Goal: Task Accomplishment & Management: Manage account settings

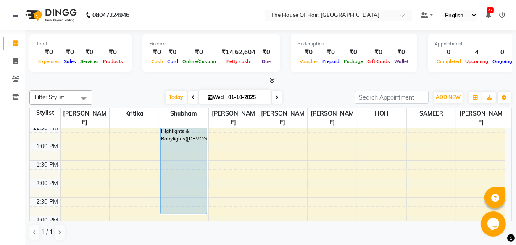
scroll to position [139, 0]
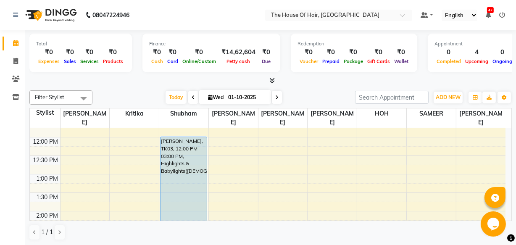
click at [302, 153] on div "8:00 AM 8:30 AM 9:00 AM 9:30 AM 10:00 AM 10:30 AM 11:00 AM 11:30 AM 12:00 PM 12…" at bounding box center [268, 248] width 476 height 518
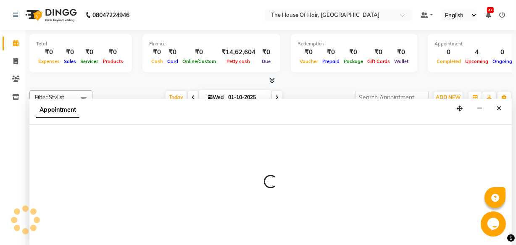
scroll to position [0, 0]
select select "64183"
select select "tentative"
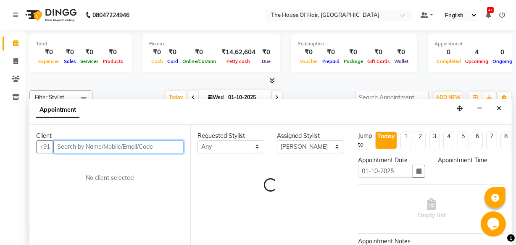
select select "735"
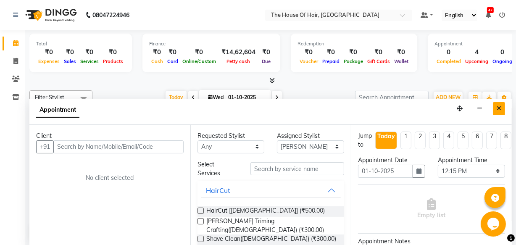
click at [504, 108] on button "Close" at bounding box center [499, 108] width 12 height 13
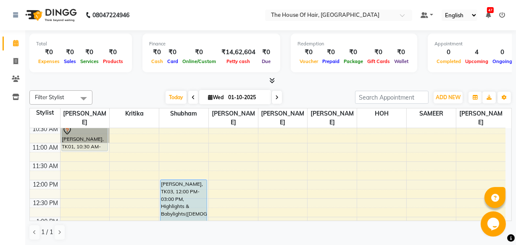
scroll to position [97, 0]
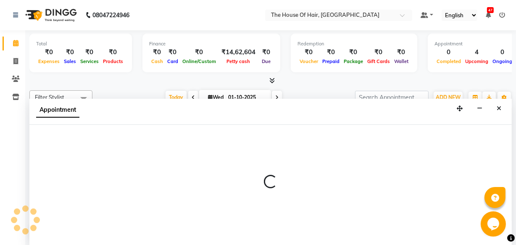
select select "64183"
select select "735"
select select "tentative"
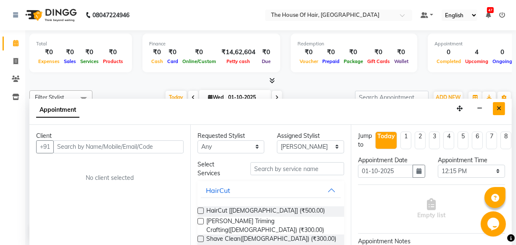
click at [496, 108] on button "Close" at bounding box center [499, 108] width 12 height 13
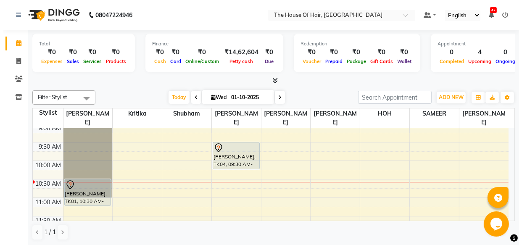
scroll to position [41, 0]
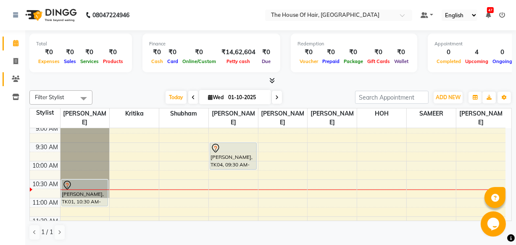
click at [21, 81] on span at bounding box center [15, 79] width 15 height 10
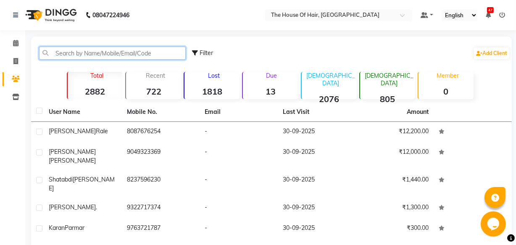
click at [123, 47] on input "text" at bounding box center [112, 53] width 147 height 13
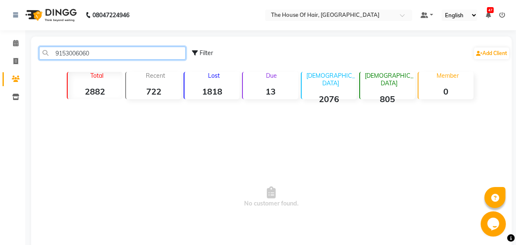
click at [109, 52] on input "9153006060" at bounding box center [112, 53] width 147 height 13
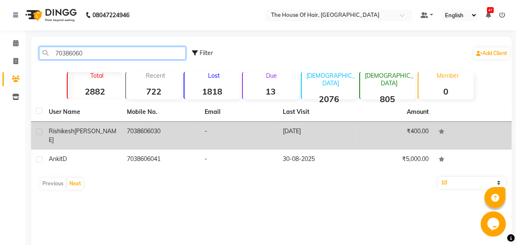
type input "70386060"
click at [83, 134] on span "[PERSON_NAME]" at bounding box center [83, 135] width 68 height 16
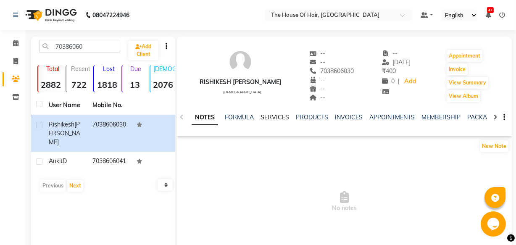
click at [275, 115] on link "SERVICES" at bounding box center [275, 118] width 29 height 8
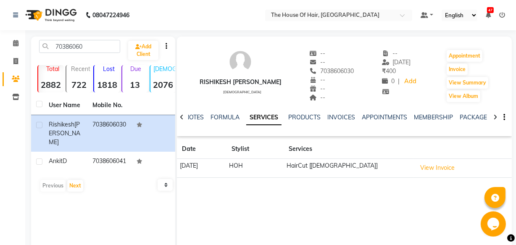
click at [227, 164] on td "[DATE]" at bounding box center [202, 168] width 50 height 19
click at [437, 166] on button "View Invoice" at bounding box center [438, 167] width 42 height 13
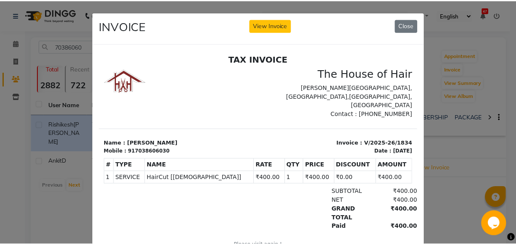
scroll to position [7, 0]
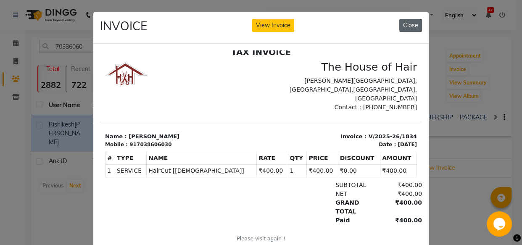
click at [405, 24] on button "Close" at bounding box center [410, 25] width 23 height 13
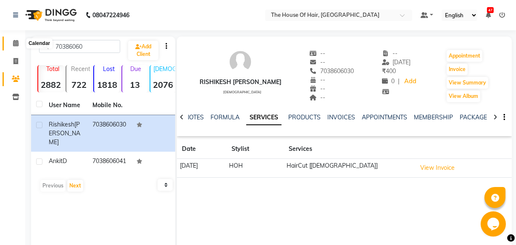
click at [15, 42] on icon at bounding box center [15, 43] width 5 height 6
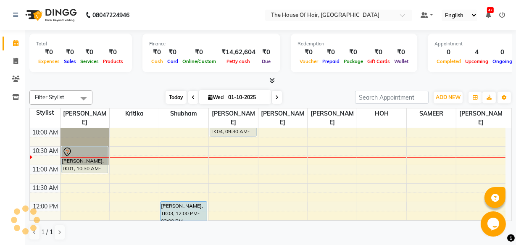
click at [175, 97] on span "Today" at bounding box center [176, 97] width 21 height 13
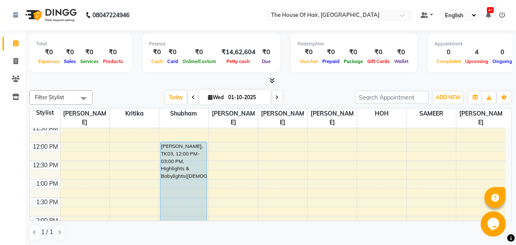
scroll to position [136, 0]
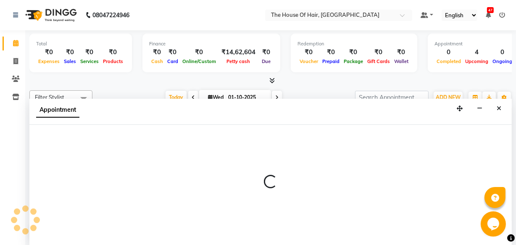
scroll to position [0, 0]
select select "80392"
select select "810"
select select "tentative"
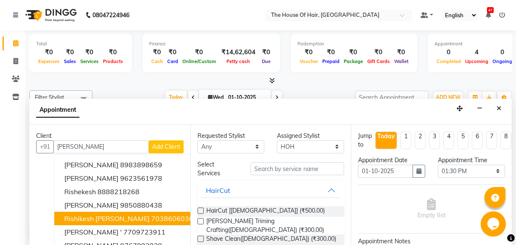
click at [151, 215] on ngb-highlight "7038606030" at bounding box center [172, 218] width 42 height 8
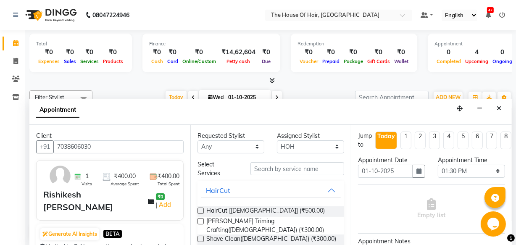
type input "7038606030"
click at [201, 212] on label at bounding box center [201, 211] width 6 height 6
click at [201, 212] on input "checkbox" at bounding box center [200, 211] width 5 height 5
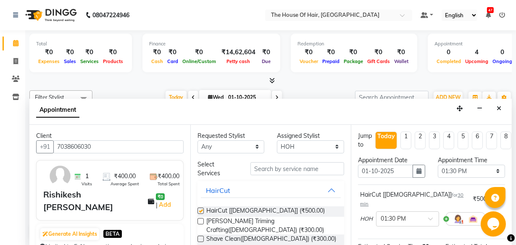
checkbox input "false"
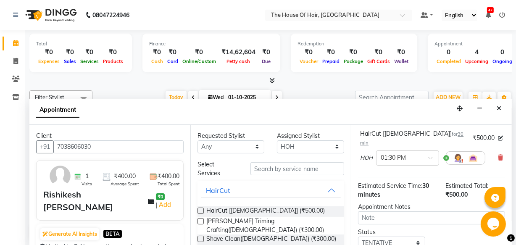
scroll to position [122, 0]
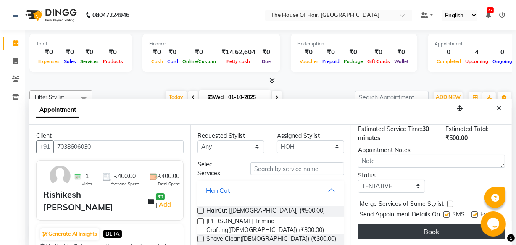
click at [426, 224] on button "Book" at bounding box center [431, 231] width 147 height 15
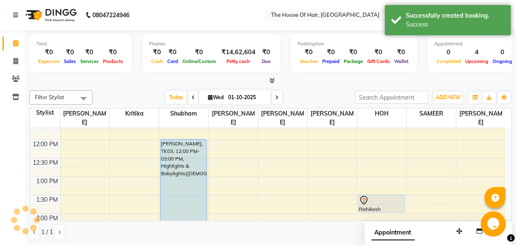
scroll to position [0, 0]
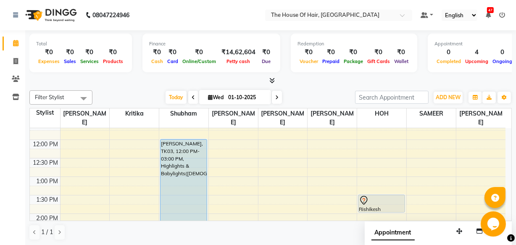
click at [426, 222] on div "Appointment" at bounding box center [438, 235] width 147 height 26
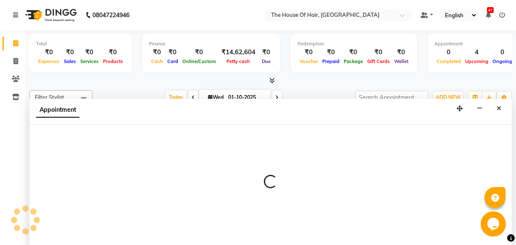
select select "57808"
select select "tentative"
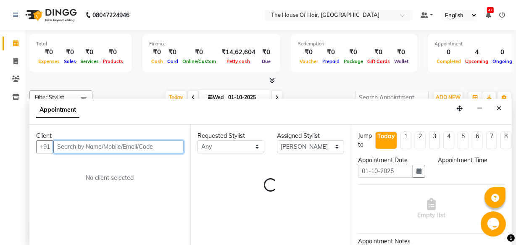
select select "720"
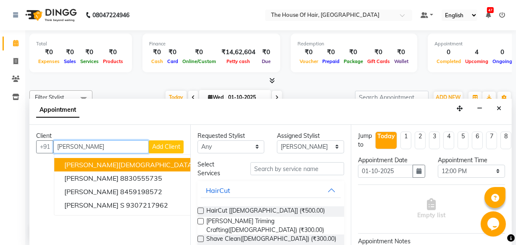
click at [196, 163] on ngb-highlight "7875017111" at bounding box center [217, 165] width 42 height 8
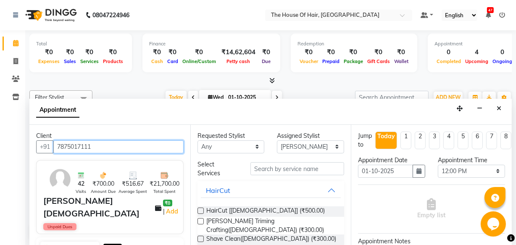
type input "7875017111"
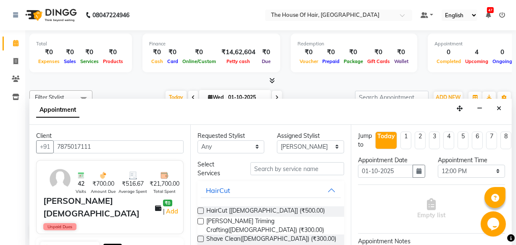
click at [201, 220] on label at bounding box center [201, 221] width 6 height 6
click at [201, 220] on input "checkbox" at bounding box center [200, 222] width 5 height 5
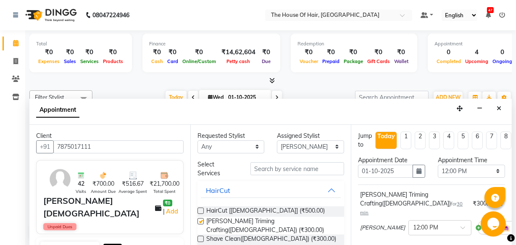
checkbox input "false"
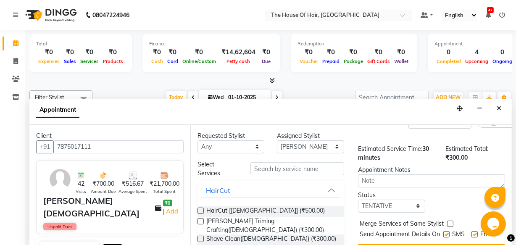
scroll to position [114, 0]
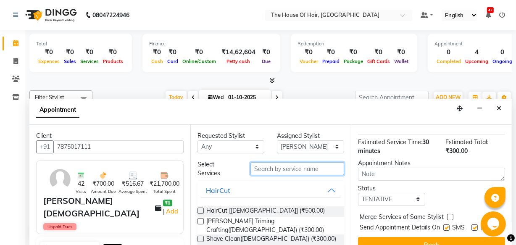
click at [269, 169] on input "text" at bounding box center [298, 168] width 94 height 13
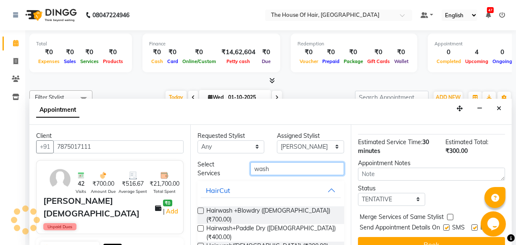
type input "wash"
click at [202, 243] on label at bounding box center [201, 246] width 6 height 6
click at [202, 244] on input "checkbox" at bounding box center [200, 246] width 5 height 5
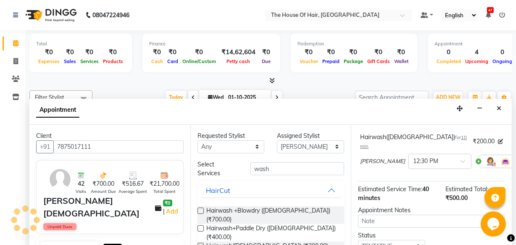
scroll to position [153, 0]
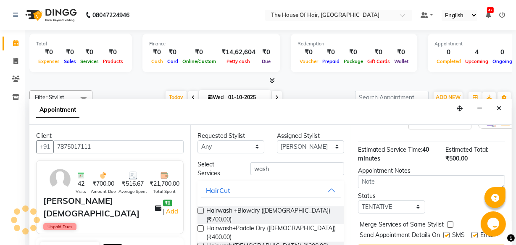
checkbox input "false"
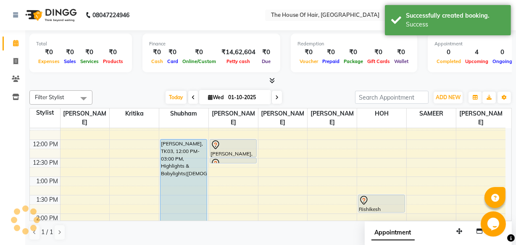
scroll to position [0, 0]
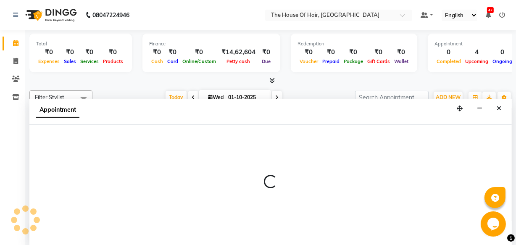
select select "64184"
select select "735"
select select "tentative"
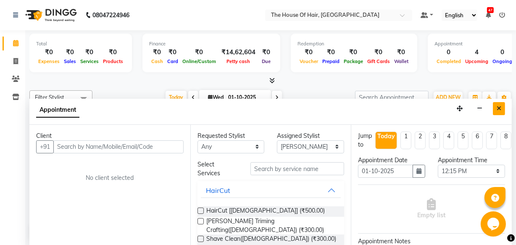
click at [499, 108] on icon "Close" at bounding box center [499, 109] width 5 height 6
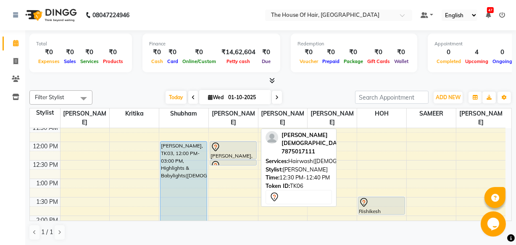
click at [233, 160] on link "[PERSON_NAME], TK06, 12:30 PM-12:40 PM, Hairwash([DEMOGRAPHIC_DATA])" at bounding box center [233, 163] width 47 height 6
select select "7"
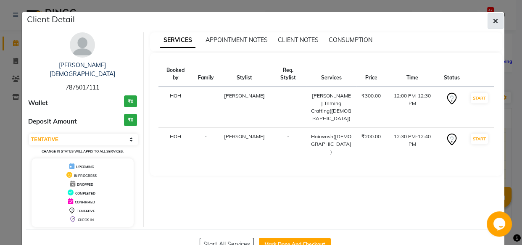
click at [493, 22] on icon "button" at bounding box center [495, 21] width 5 height 7
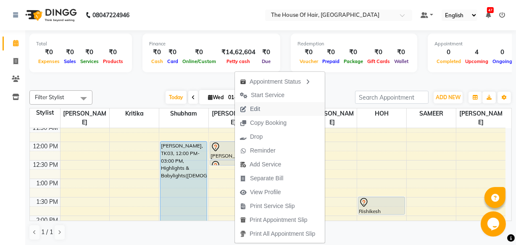
click at [258, 111] on span "Edit" at bounding box center [255, 109] width 10 height 9
select select "tentative"
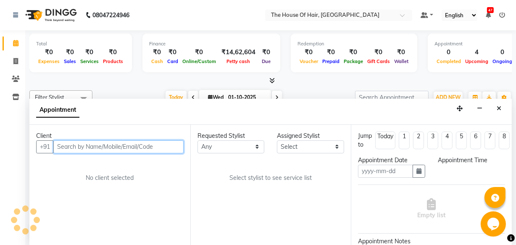
type input "01-10-2025"
select select "720"
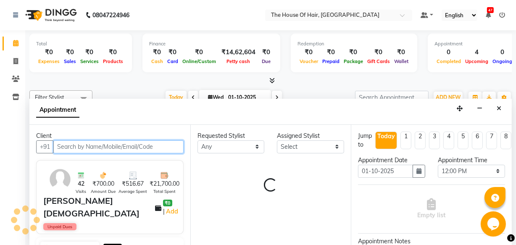
select select "57808"
select select "2907"
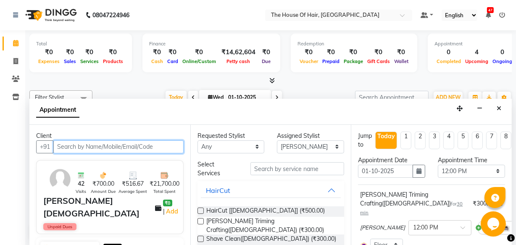
scroll to position [157, 0]
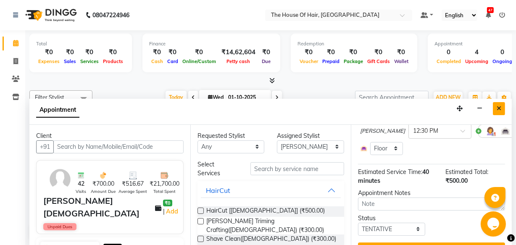
click at [498, 107] on icon "Close" at bounding box center [499, 109] width 5 height 6
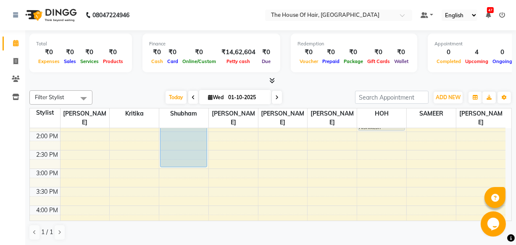
scroll to position [218, 0]
click at [67, 172] on div "8:00 AM 8:30 AM 9:00 AM 9:30 AM 10:00 AM 10:30 AM 11:00 AM 11:30 AM 12:00 PM 12…" at bounding box center [268, 169] width 476 height 518
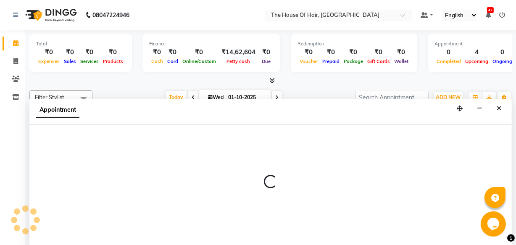
select select "42812"
select select "tentative"
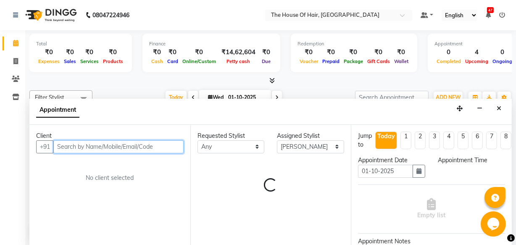
select select "900"
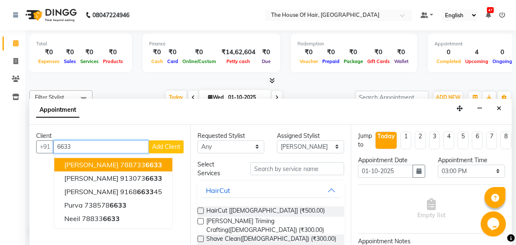
click at [77, 161] on span "[PERSON_NAME]" at bounding box center [91, 165] width 54 height 8
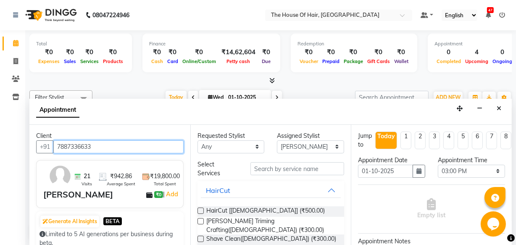
type input "7887336633"
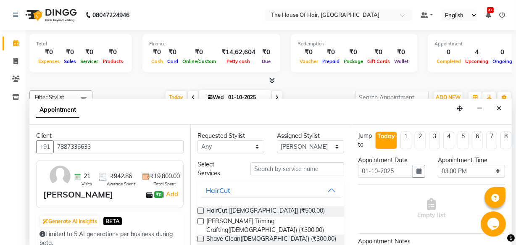
click at [201, 209] on label at bounding box center [201, 211] width 6 height 6
click at [201, 209] on input "checkbox" at bounding box center [200, 211] width 5 height 5
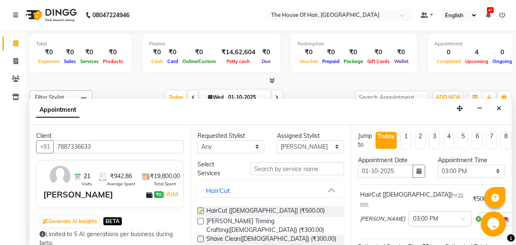
checkbox input "false"
click at [201, 221] on label at bounding box center [201, 221] width 6 height 6
click at [201, 221] on input "checkbox" at bounding box center [200, 222] width 5 height 5
checkbox input "false"
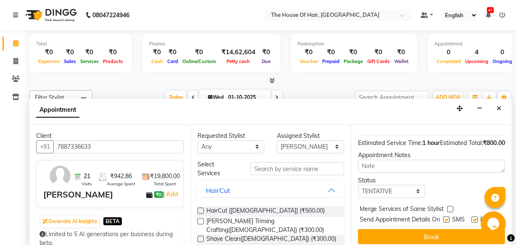
scroll to position [162, 0]
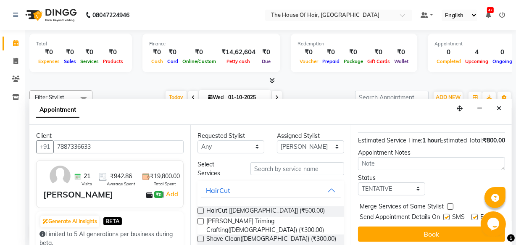
click at [452, 204] on label at bounding box center [450, 207] width 6 height 6
click at [452, 205] on input "checkbox" at bounding box center [449, 207] width 5 height 5
checkbox input "true"
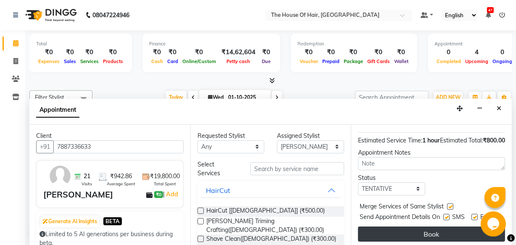
click at [395, 227] on button "Book" at bounding box center [431, 234] width 147 height 15
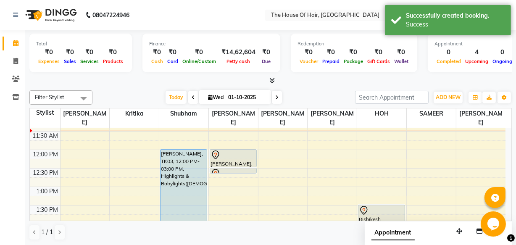
scroll to position [127, 0]
select select "42812"
select select "750"
select select "tentative"
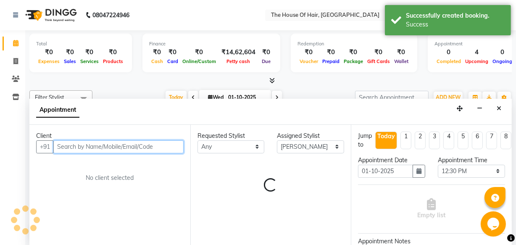
scroll to position [0, 0]
click at [62, 145] on input "text" at bounding box center [118, 146] width 130 height 13
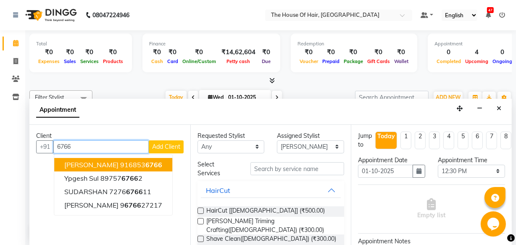
click at [73, 166] on span "[PERSON_NAME]" at bounding box center [91, 165] width 54 height 8
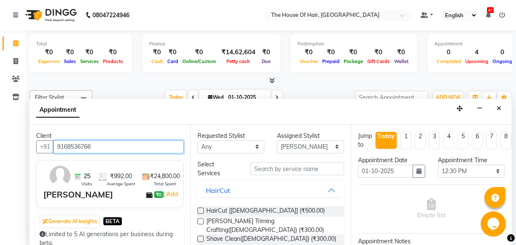
type input "9168536766"
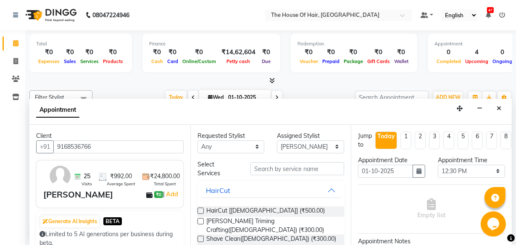
click at [199, 210] on label at bounding box center [201, 211] width 6 height 6
click at [199, 210] on input "checkbox" at bounding box center [200, 211] width 5 height 5
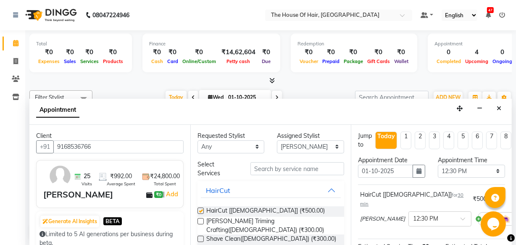
checkbox input "false"
click at [201, 222] on label at bounding box center [201, 221] width 6 height 6
click at [201, 222] on input "checkbox" at bounding box center [200, 222] width 5 height 5
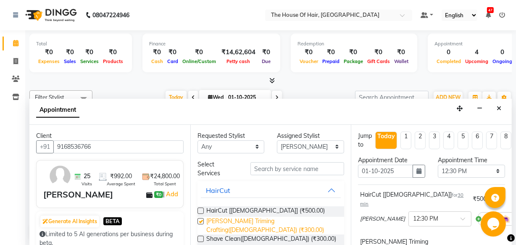
checkbox input "false"
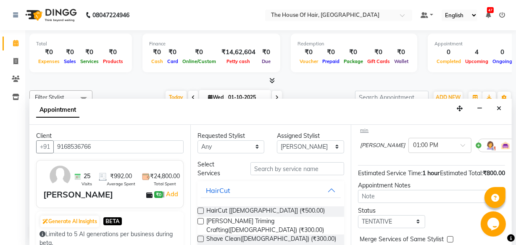
scroll to position [162, 0]
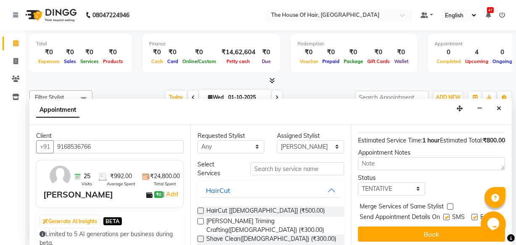
click at [452, 204] on label at bounding box center [450, 207] width 6 height 6
click at [452, 205] on input "checkbox" at bounding box center [449, 207] width 5 height 5
checkbox input "true"
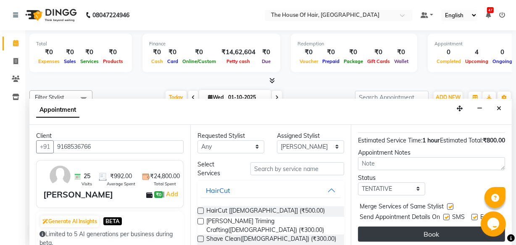
click at [423, 227] on button "Book" at bounding box center [431, 234] width 147 height 15
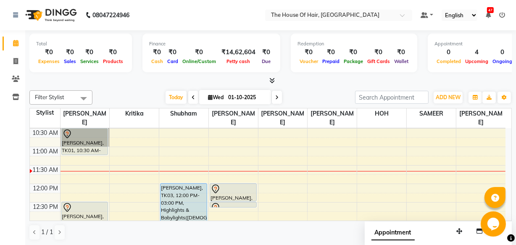
scroll to position [108, 0]
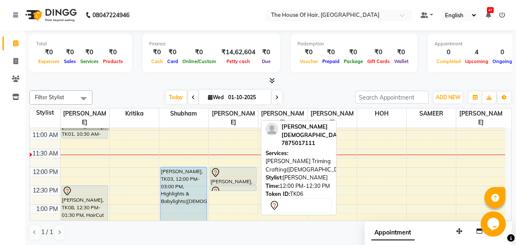
click at [242, 171] on div at bounding box center [233, 173] width 45 height 10
select select "7"
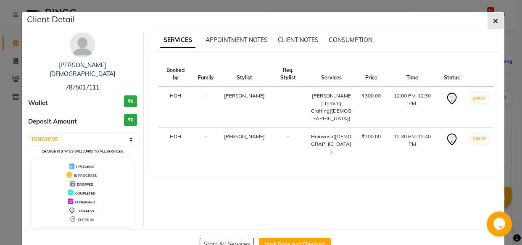
click at [496, 26] on button "button" at bounding box center [496, 21] width 16 height 16
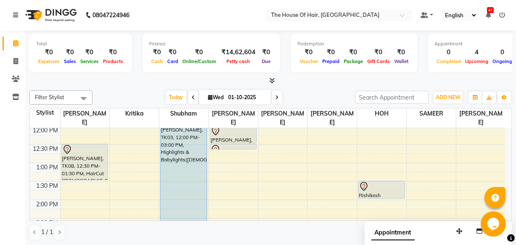
scroll to position [150, 0]
click at [14, 78] on icon at bounding box center [16, 79] width 8 height 6
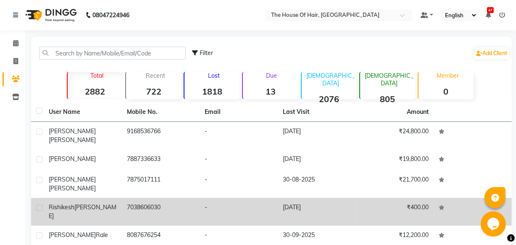
click at [81, 204] on span "[PERSON_NAME]" at bounding box center [83, 212] width 68 height 16
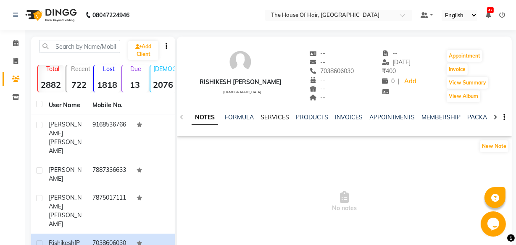
click at [277, 118] on link "SERVICES" at bounding box center [275, 118] width 29 height 8
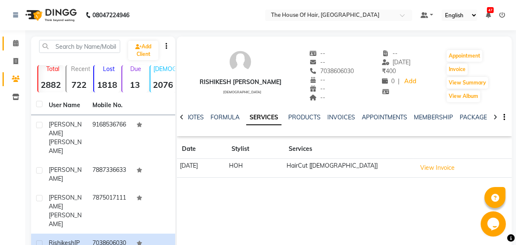
click at [14, 45] on icon at bounding box center [15, 43] width 5 height 6
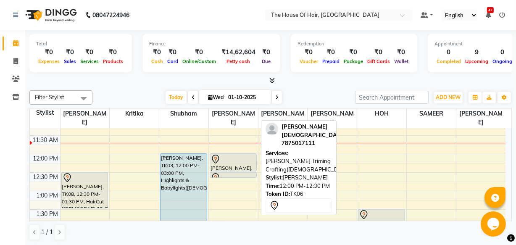
scroll to position [122, 0]
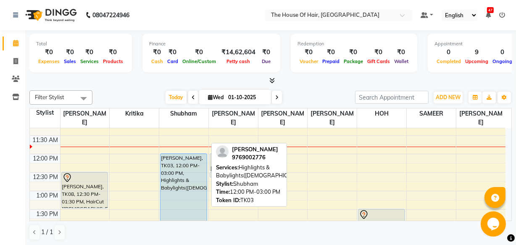
click at [175, 165] on div "[PERSON_NAME], TK03, 12:00 PM-03:00 PM, Highlights & Babylights([DEMOGRAPHIC_DA…" at bounding box center [184, 208] width 46 height 109
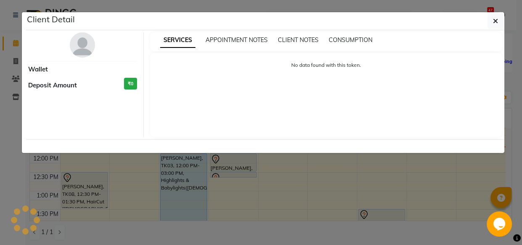
select select "5"
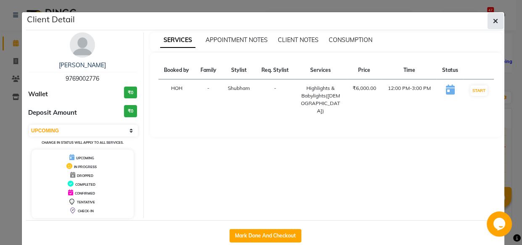
click at [493, 20] on icon "button" at bounding box center [495, 21] width 5 height 7
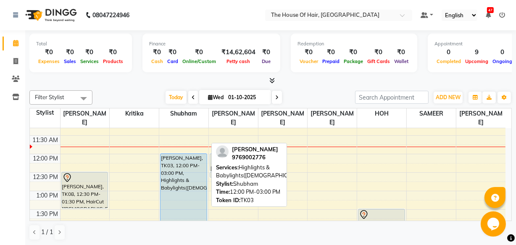
click at [172, 188] on div "[PERSON_NAME], TK03, 12:00 PM-03:00 PM, Highlights & Babylights([DEMOGRAPHIC_DA…" at bounding box center [184, 208] width 46 height 109
select select "5"
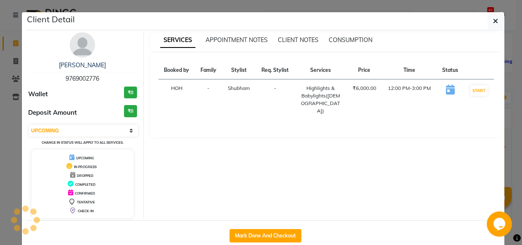
click at [172, 188] on div "SERVICES APPOINTMENT NOTES CLIENT NOTES CONSUMPTION Booked by Family Stylist Re…" at bounding box center [326, 125] width 365 height 186
click at [497, 18] on button "button" at bounding box center [496, 21] width 16 height 16
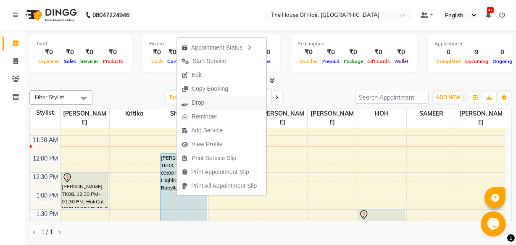
click at [194, 104] on span "Drop" at bounding box center [198, 102] width 13 height 9
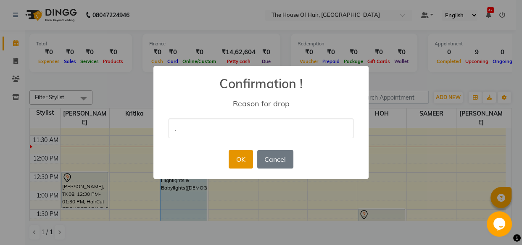
type input "."
click at [242, 159] on button "OK" at bounding box center [241, 159] width 24 height 19
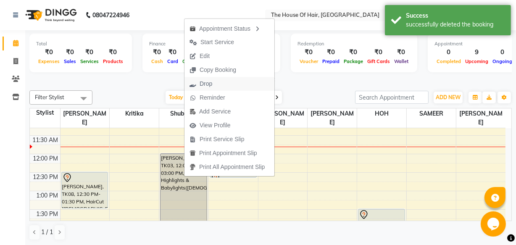
click at [206, 85] on span "Drop" at bounding box center [206, 83] width 13 height 9
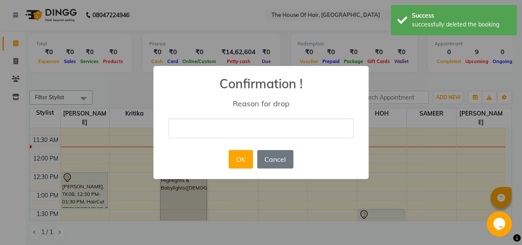
click at [189, 131] on input "text" at bounding box center [261, 129] width 185 height 20
type input "."
click at [268, 157] on button "Cancel" at bounding box center [275, 159] width 36 height 19
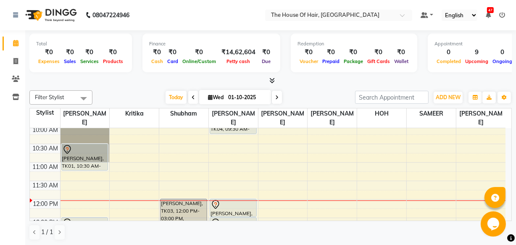
scroll to position [76, 0]
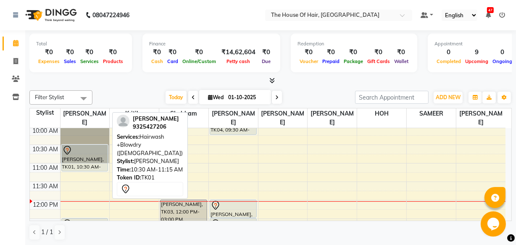
click at [84, 155] on div "[PERSON_NAME], TK01, 10:30 AM-11:15 AM, Hairwash +Blowdry ([DEMOGRAPHIC_DATA])" at bounding box center [85, 158] width 46 height 26
select select "5"
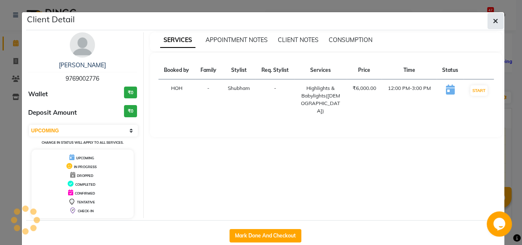
click at [496, 18] on button "button" at bounding box center [496, 21] width 16 height 16
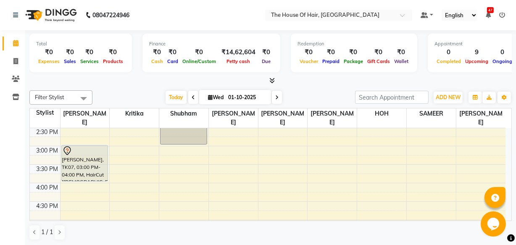
scroll to position [256, 0]
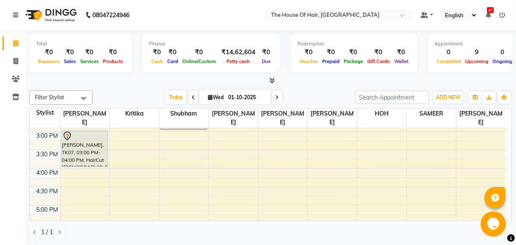
click at [164, 203] on div "8:00 AM 8:30 AM 9:00 AM 9:30 AM 10:00 AM 10:30 AM 11:00 AM 11:30 AM 12:00 PM 12…" at bounding box center [268, 132] width 476 height 518
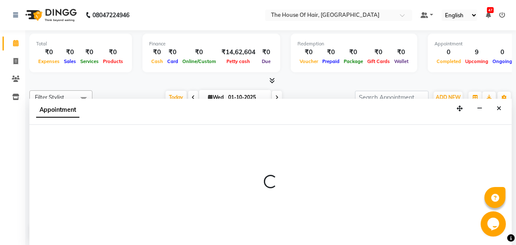
scroll to position [0, 0]
select select "42824"
select select "1005"
select select "tentative"
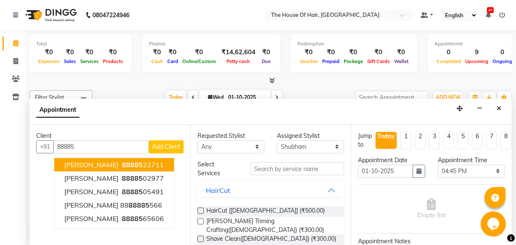
click at [149, 158] on button "[PERSON_NAME] 88885 22711" at bounding box center [114, 164] width 120 height 13
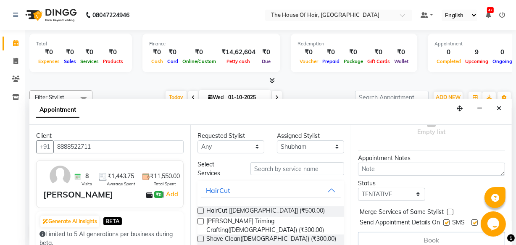
scroll to position [104, 0]
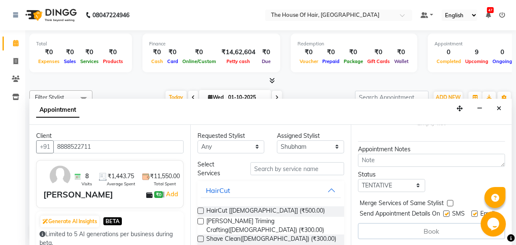
type input "8888522711"
click at [199, 208] on label at bounding box center [201, 211] width 6 height 6
click at [199, 209] on input "checkbox" at bounding box center [200, 211] width 5 height 5
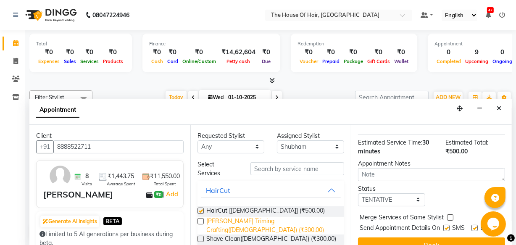
checkbox input "false"
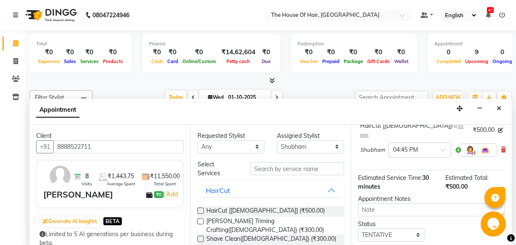
scroll to position [68, 0]
click at [443, 149] on span at bounding box center [446, 153] width 11 height 9
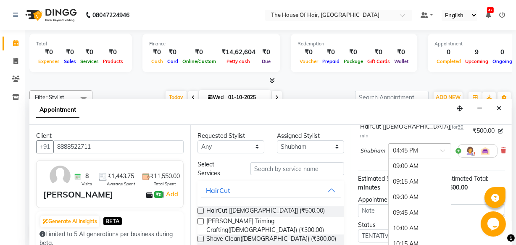
scroll to position [482, 0]
click at [407, 205] on div "05:30 PM" at bounding box center [420, 213] width 62 height 16
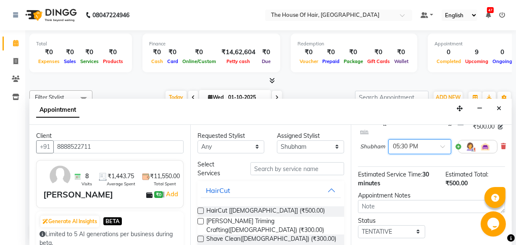
scroll to position [122, 0]
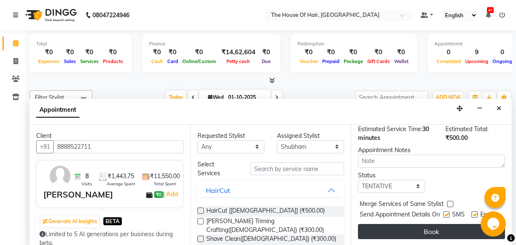
click at [451, 229] on button "Book" at bounding box center [431, 231] width 147 height 15
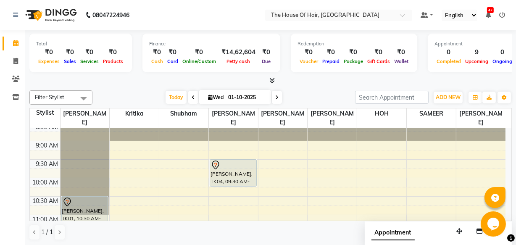
scroll to position [24, 0]
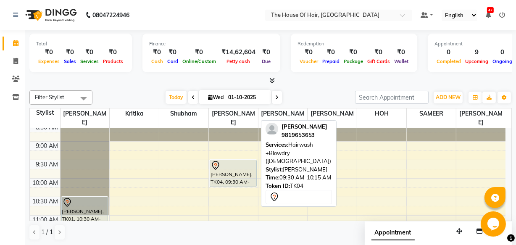
click at [220, 180] on div "[PERSON_NAME], TK04, 09:30 AM-10:15 AM, Hairwash +Blowdry ([DEMOGRAPHIC_DATA])" at bounding box center [233, 173] width 46 height 26
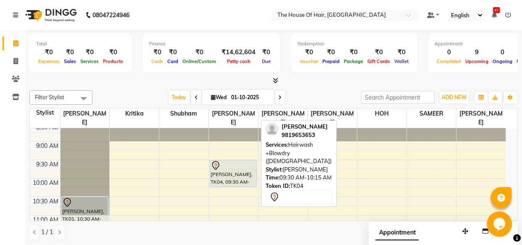
select select "7"
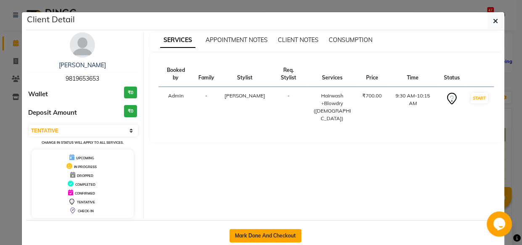
click at [273, 239] on button "Mark Done And Checkout" at bounding box center [266, 235] width 72 height 13
select select "5992"
select select "service"
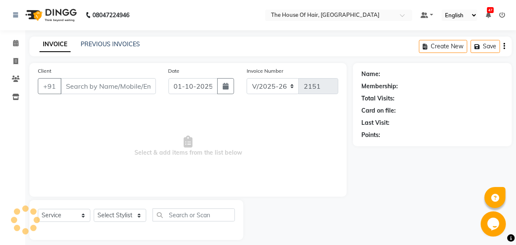
type input "9819653653"
select select "57808"
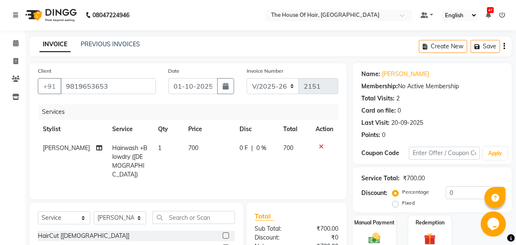
click at [188, 151] on span "700" at bounding box center [193, 148] width 10 height 8
select select "57808"
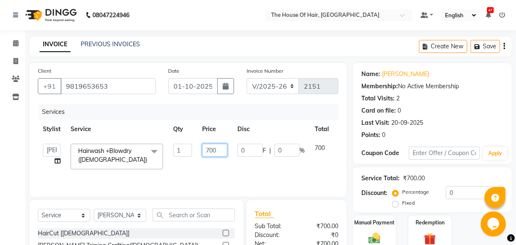
click at [221, 147] on input "700" at bounding box center [214, 150] width 25 height 13
type input "7"
type input "4"
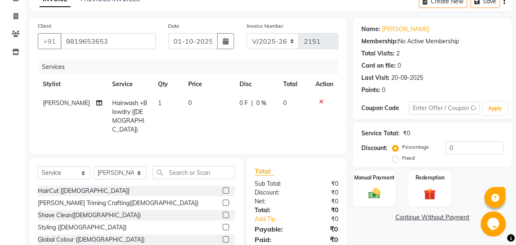
click at [127, 205] on div "[PERSON_NAME] Triming Crafting([DEMOGRAPHIC_DATA])" at bounding box center [136, 203] width 197 height 11
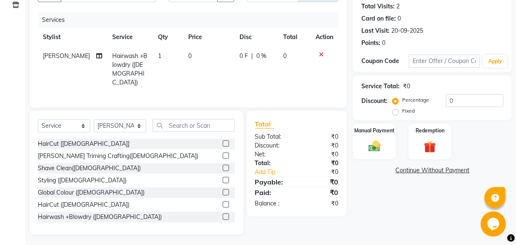
scroll to position [42, 0]
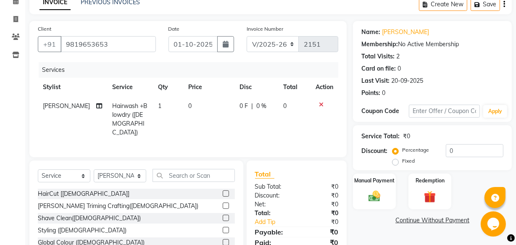
click at [321, 103] on icon at bounding box center [321, 105] width 5 height 6
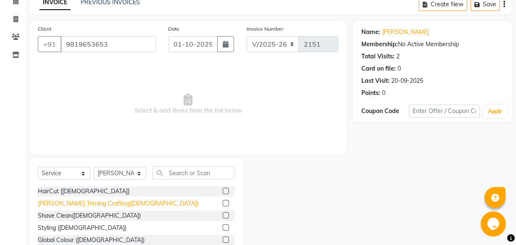
click at [109, 204] on div "[PERSON_NAME] Triming Crafting([DEMOGRAPHIC_DATA])" at bounding box center [118, 203] width 161 height 9
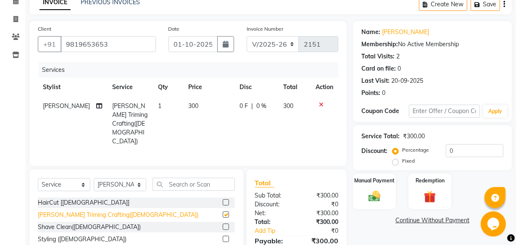
checkbox input "false"
click at [365, 184] on div "Manual Payment" at bounding box center [374, 191] width 45 height 37
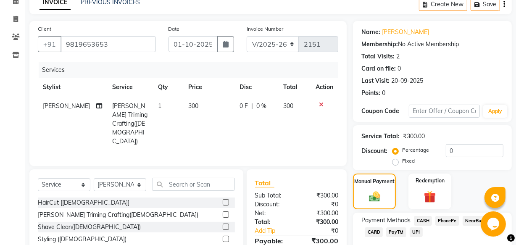
scroll to position [92, 0]
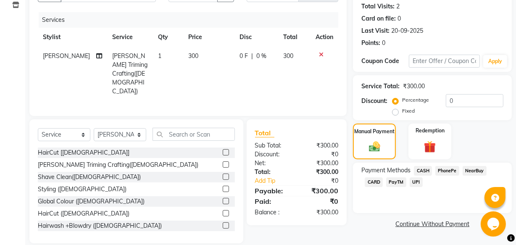
click at [415, 180] on span "UPI" at bounding box center [416, 182] width 13 height 10
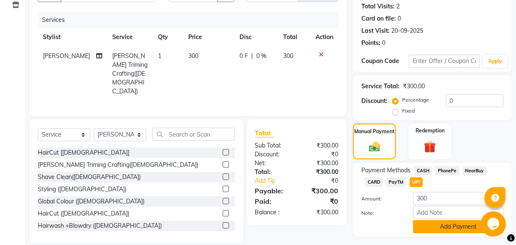
scroll to position [114, 0]
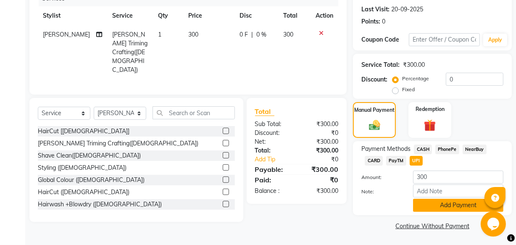
click at [424, 208] on button "Add Payment" at bounding box center [458, 205] width 90 height 13
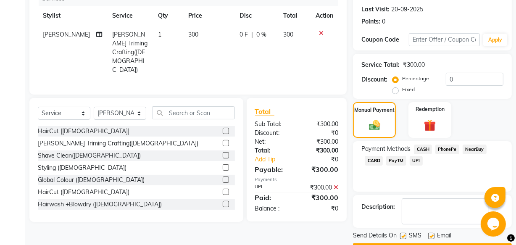
scroll to position [137, 0]
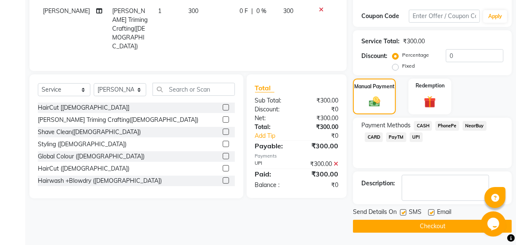
click at [379, 225] on button "Checkout" at bounding box center [432, 226] width 159 height 13
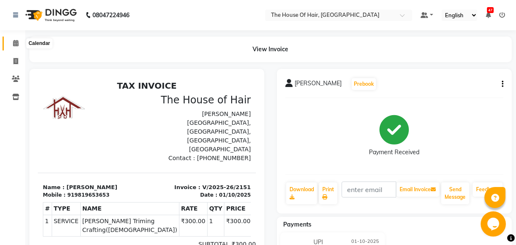
click at [17, 43] on icon at bounding box center [15, 43] width 5 height 6
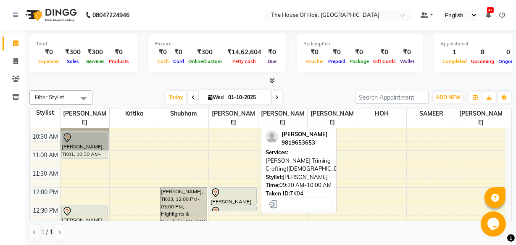
scroll to position [64, 0]
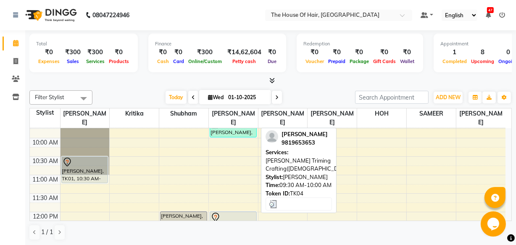
click at [227, 129] on div "[PERSON_NAME], TK04, 09:30 AM-10:00 AM, [PERSON_NAME] Triming Crafting([DEMOGRA…" at bounding box center [233, 128] width 46 height 17
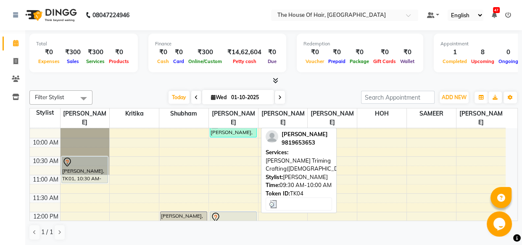
select select "3"
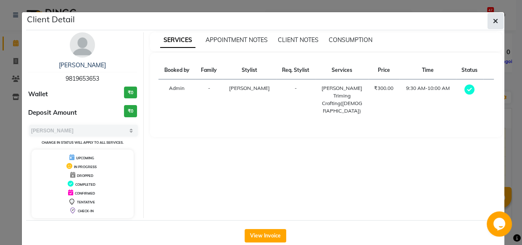
click at [494, 19] on icon "button" at bounding box center [495, 21] width 5 height 7
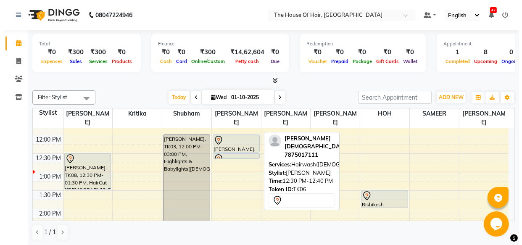
scroll to position [140, 0]
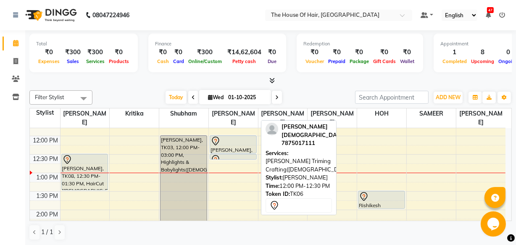
click at [222, 151] on div at bounding box center [233, 152] width 46 height 3
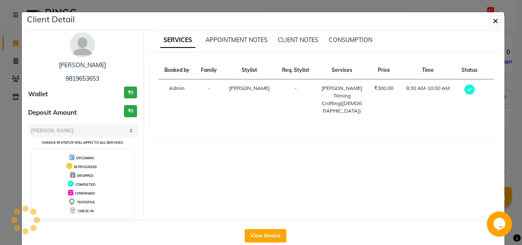
select select "7"
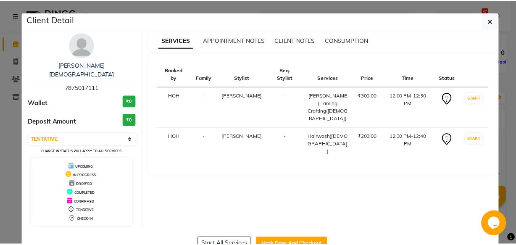
scroll to position [17, 0]
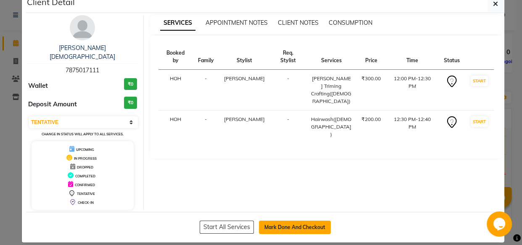
click at [282, 221] on button "Mark Done And Checkout" at bounding box center [295, 227] width 72 height 13
select select "service"
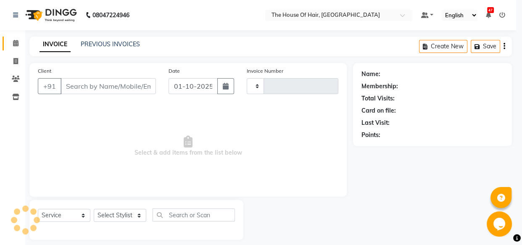
click at [282, 219] on div "Client Detail [PERSON_NAME] 7875017111 Wallet ₹0 Deposit Amount ₹0 Select IN SE…" at bounding box center [260, 98] width 479 height 249
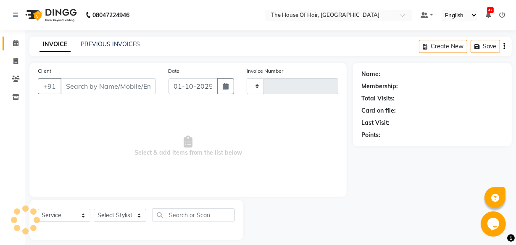
scroll to position [8, 0]
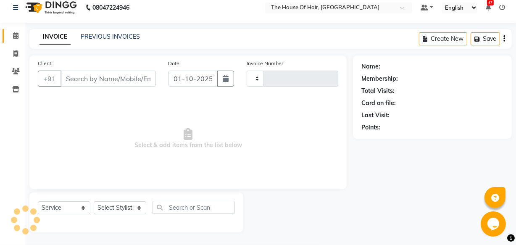
type input "2152"
select select "5992"
type input "7875017111"
select select "57808"
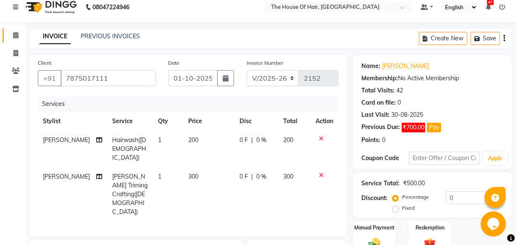
scroll to position [28, 0]
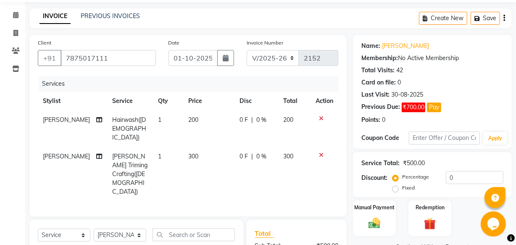
click at [322, 119] on icon at bounding box center [321, 119] width 5 height 6
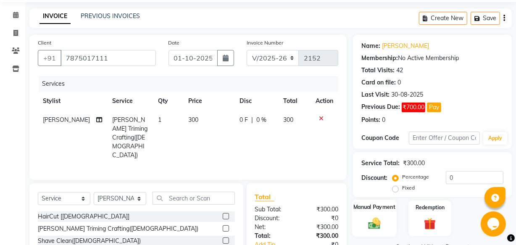
click at [386, 213] on div "Manual Payment" at bounding box center [374, 218] width 45 height 37
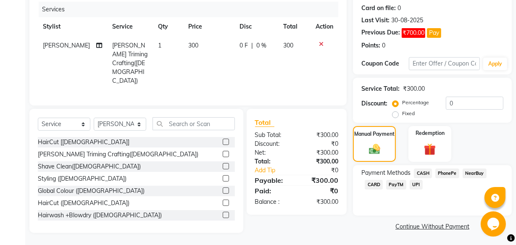
click at [416, 186] on span "UPI" at bounding box center [416, 185] width 13 height 10
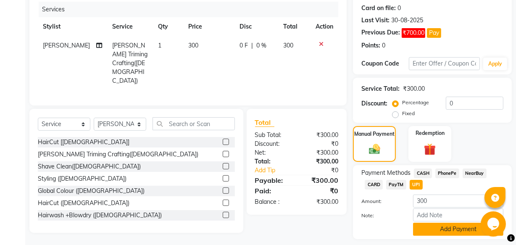
click at [426, 230] on button "Add Payment" at bounding box center [458, 229] width 90 height 13
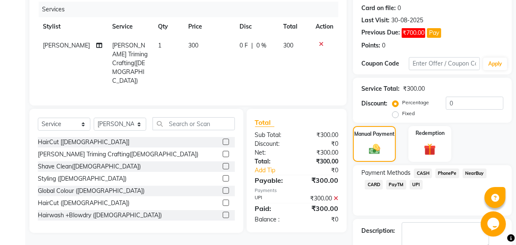
scroll to position [150, 0]
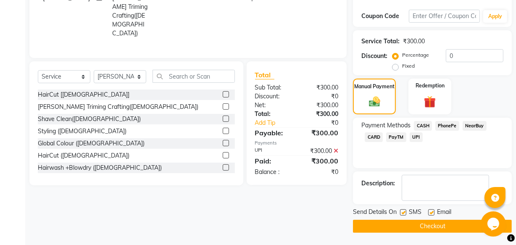
click at [410, 230] on button "Checkout" at bounding box center [432, 226] width 159 height 13
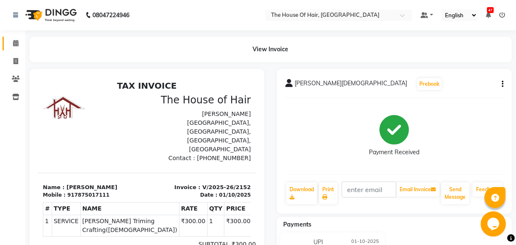
click at [15, 48] on link "Calendar" at bounding box center [13, 44] width 20 height 14
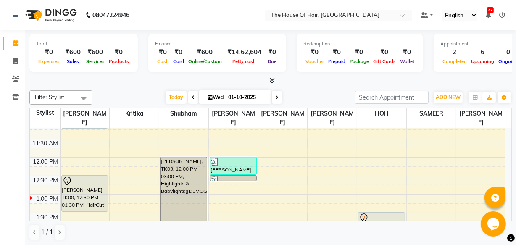
scroll to position [95, 0]
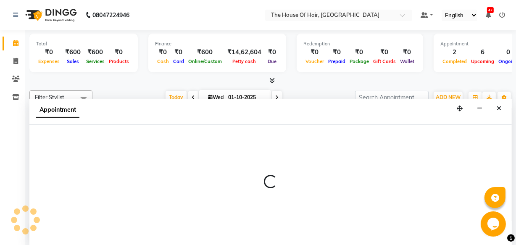
scroll to position [0, 0]
select select "64183"
select select "tentative"
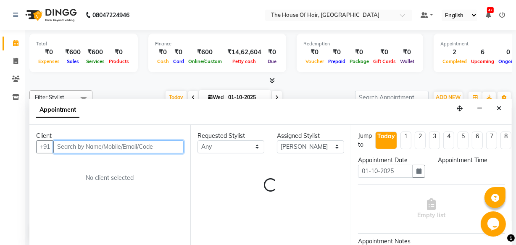
select select "750"
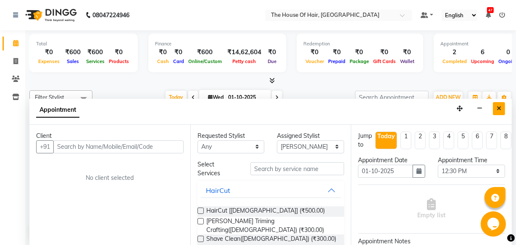
click at [500, 107] on icon "Close" at bounding box center [499, 109] width 5 height 6
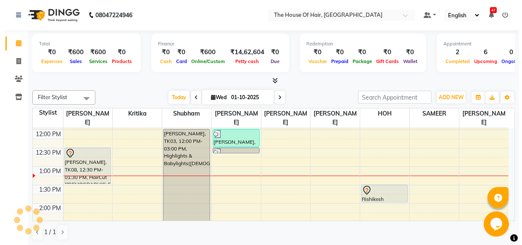
scroll to position [147, 0]
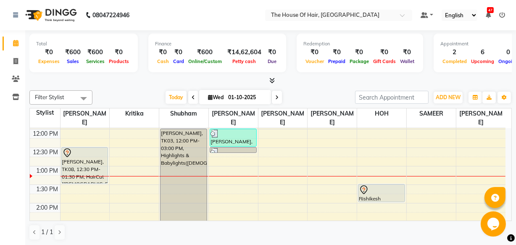
click at [362, 176] on div "8:00 AM 8:30 AM 9:00 AM 9:30 AM 10:00 AM 10:30 AM 11:00 AM 11:30 AM 12:00 PM 12…" at bounding box center [268, 240] width 476 height 518
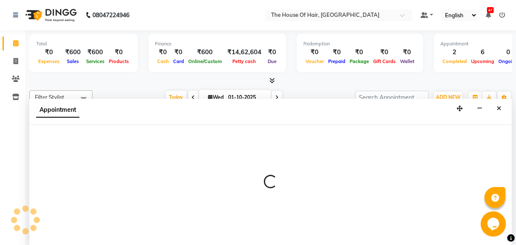
select select "80392"
select select "795"
select select "tentative"
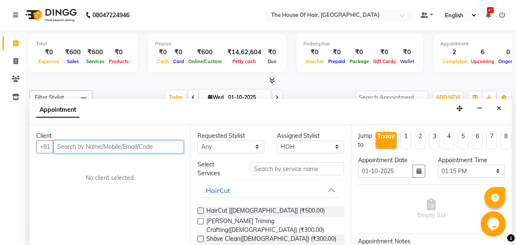
click at [61, 147] on input "text" at bounding box center [118, 146] width 130 height 13
type input "9527200436"
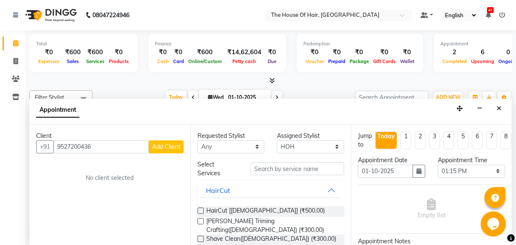
click at [159, 148] on span "Add Client" at bounding box center [166, 147] width 28 height 8
select select "22"
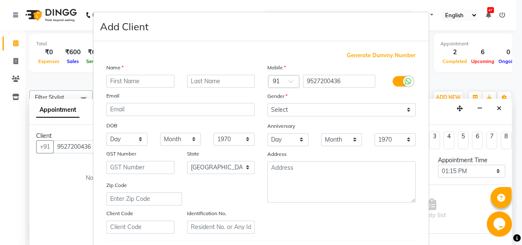
click at [110, 79] on input "text" at bounding box center [140, 81] width 68 height 13
click at [108, 78] on input "text" at bounding box center [140, 81] width 68 height 13
type input "yug"
click at [200, 81] on input "text" at bounding box center [221, 81] width 68 height 13
type input "."
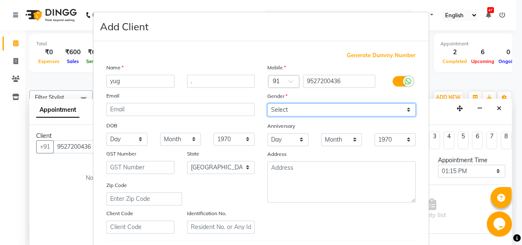
click at [277, 110] on select "Select [DEMOGRAPHIC_DATA] [DEMOGRAPHIC_DATA] Other Prefer Not To Say" at bounding box center [341, 109] width 148 height 13
select select "[DEMOGRAPHIC_DATA]"
click at [267, 103] on select "Select [DEMOGRAPHIC_DATA] [DEMOGRAPHIC_DATA] Other Prefer Not To Say" at bounding box center [341, 109] width 148 height 13
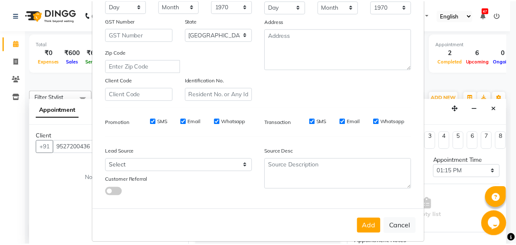
scroll to position [145, 0]
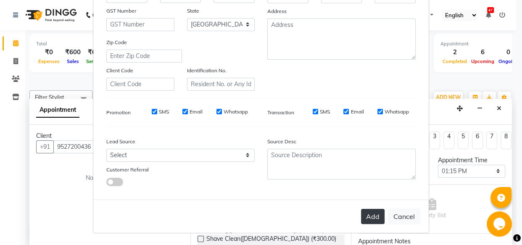
click at [368, 215] on button "Add" at bounding box center [373, 216] width 24 height 15
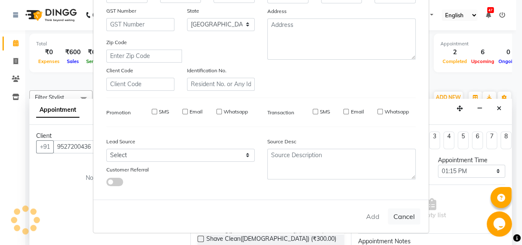
select select
select select "null"
select select
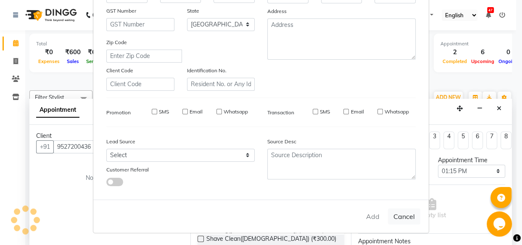
select select
checkbox input "false"
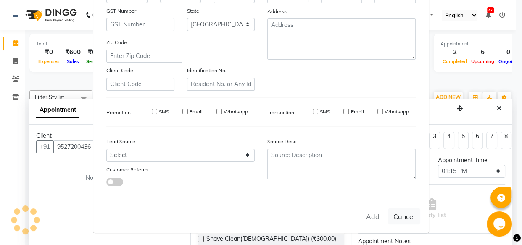
checkbox input "false"
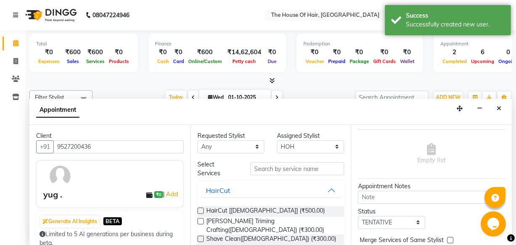
scroll to position [57, 0]
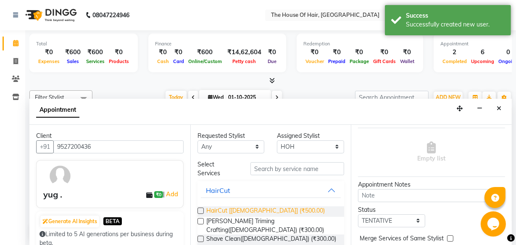
click at [258, 212] on span "HairCut [[DEMOGRAPHIC_DATA]] (₹500.00)" at bounding box center [265, 211] width 119 height 11
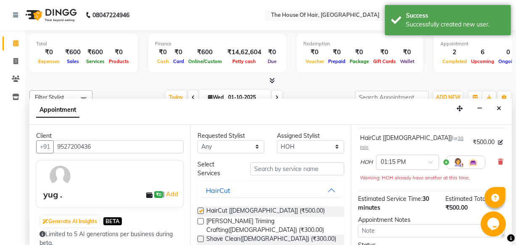
checkbox input "false"
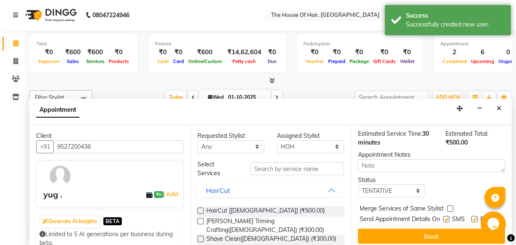
scroll to position [130, 0]
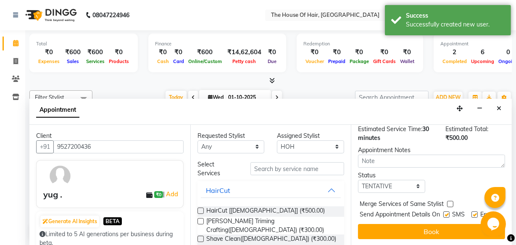
click at [450, 201] on label at bounding box center [450, 204] width 6 height 6
click at [450, 202] on input "checkbox" at bounding box center [449, 204] width 5 height 5
checkbox input "true"
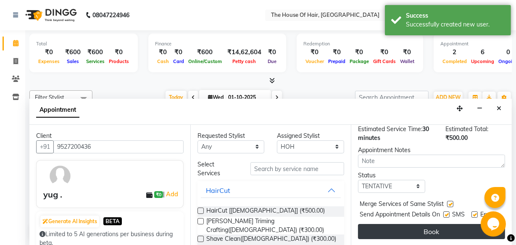
click at [410, 224] on button "Book" at bounding box center [431, 231] width 147 height 15
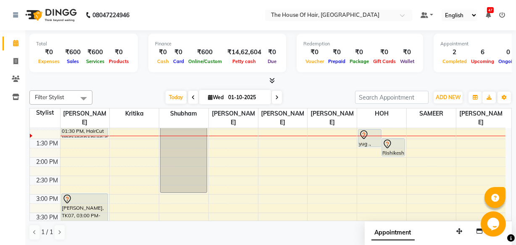
scroll to position [0, 0]
click at [244, 96] on input "01-10-2025" at bounding box center [247, 97] width 42 height 13
select select "10"
select select "2025"
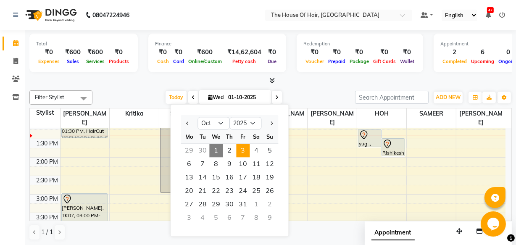
click at [241, 151] on span "3" at bounding box center [242, 150] width 13 height 13
type input "03-10-2025"
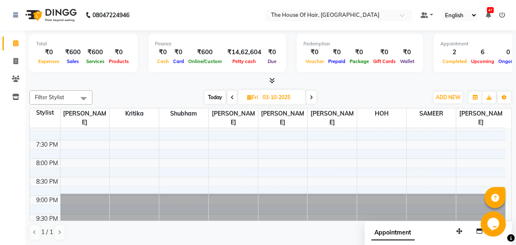
scroll to position [423, 0]
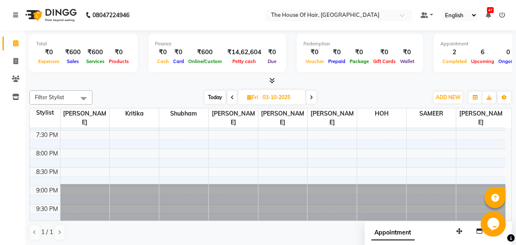
click at [260, 100] on span "Fri" at bounding box center [252, 97] width 15 height 6
select select "10"
select select "2025"
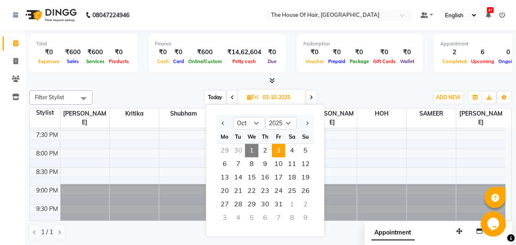
click at [249, 147] on span "1" at bounding box center [251, 150] width 13 height 13
type input "01-10-2025"
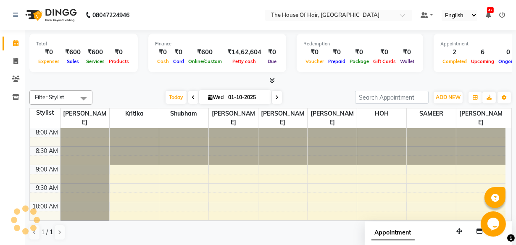
scroll to position [185, 0]
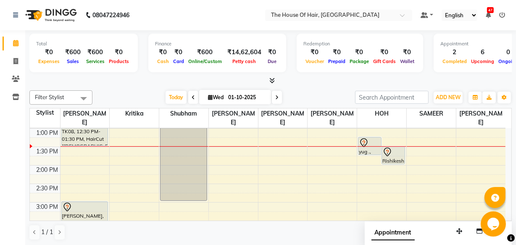
click at [239, 98] on input "01-10-2025" at bounding box center [247, 97] width 42 height 13
select select "10"
select select "2025"
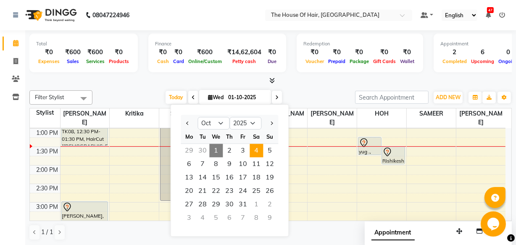
click at [257, 151] on span "4" at bounding box center [256, 150] width 13 height 13
type input "04-10-2025"
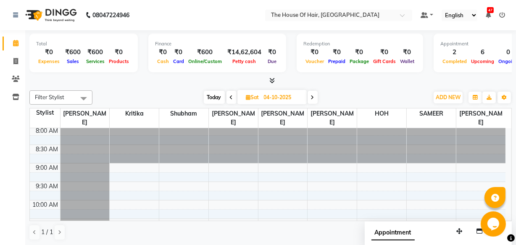
scroll to position [0, 0]
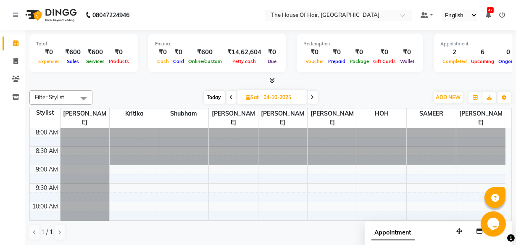
click at [295, 98] on input "04-10-2025" at bounding box center [283, 97] width 42 height 13
select select "10"
select select "2025"
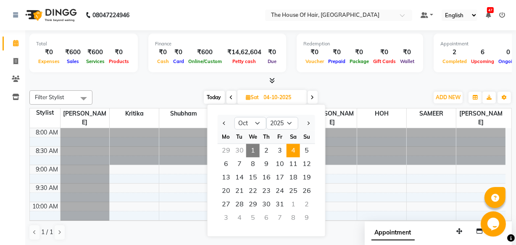
click at [249, 144] on span "1" at bounding box center [252, 150] width 13 height 13
type input "01-10-2025"
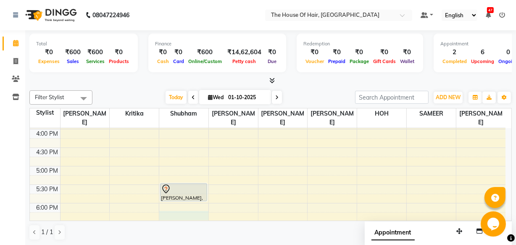
scroll to position [295, 0]
click at [182, 217] on div "8:00 AM 8:30 AM 9:00 AM 9:30 AM 10:00 AM 10:30 AM 11:00 AM 11:30 AM 12:00 PM 12…" at bounding box center [268, 92] width 476 height 518
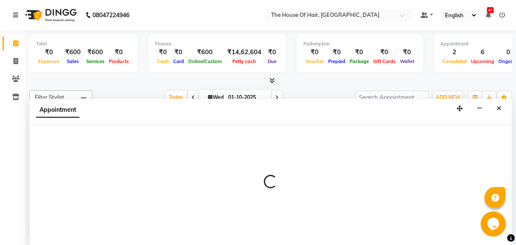
scroll to position [0, 0]
select select "42824"
select select "1095"
select select "tentative"
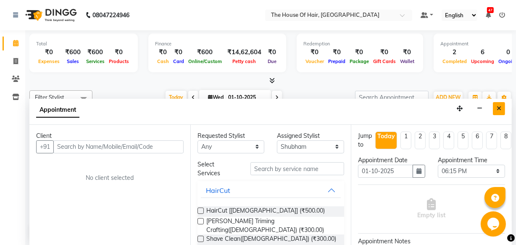
click at [500, 108] on icon "Close" at bounding box center [499, 109] width 5 height 6
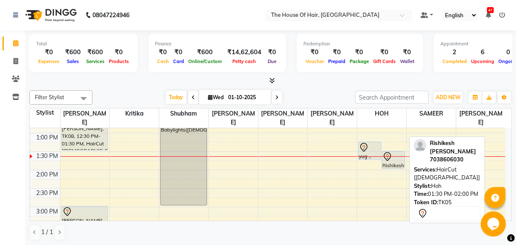
scroll to position [176, 0]
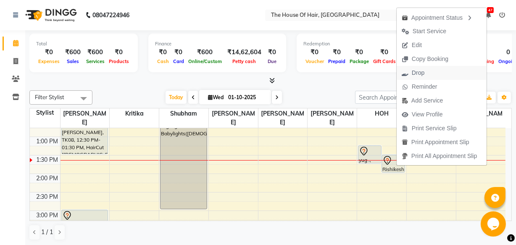
click at [422, 71] on span "Drop" at bounding box center [418, 73] width 13 height 9
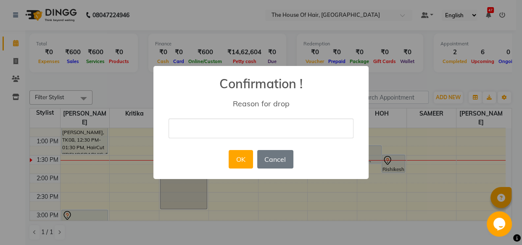
click at [184, 134] on input "text" at bounding box center [261, 129] width 185 height 20
type input "."
click at [275, 161] on button "Cancel" at bounding box center [275, 159] width 36 height 19
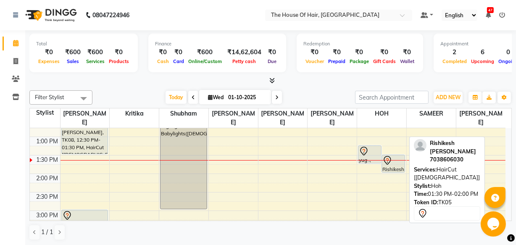
click at [399, 161] on div at bounding box center [394, 161] width 22 height 10
select select "7"
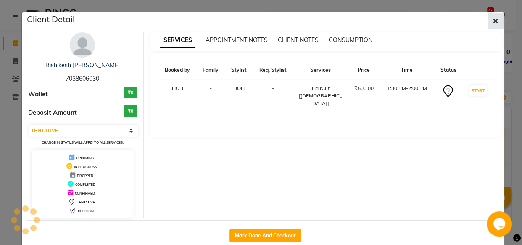
click at [495, 23] on icon "button" at bounding box center [495, 21] width 5 height 7
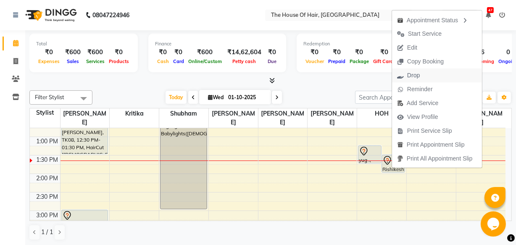
click at [407, 77] on span "Drop" at bounding box center [413, 75] width 13 height 9
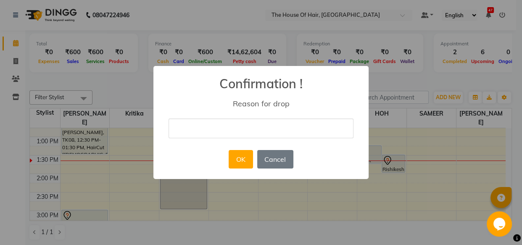
click at [181, 132] on input "text" at bounding box center [261, 129] width 185 height 20
type input "."
click at [243, 161] on button "OK" at bounding box center [241, 159] width 24 height 19
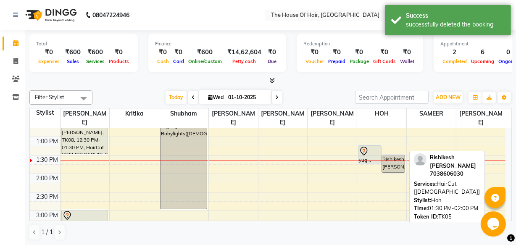
click at [386, 167] on div "Rishikesh [PERSON_NAME], TK05, 01:30 PM-02:00 PM, HairCut [[DEMOGRAPHIC_DATA]]" at bounding box center [393, 163] width 23 height 17
select select "7"
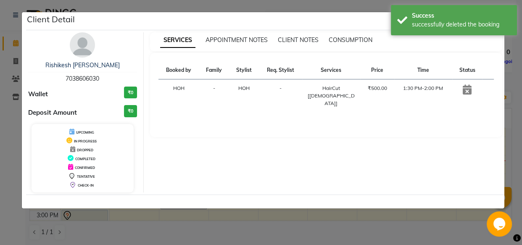
click at [16, 133] on ngb-modal-window "Client Detail Rishikesh [PERSON_NAME] 7038606030 Wallet ₹0 Deposit Amount ₹0 UP…" at bounding box center [261, 122] width 522 height 245
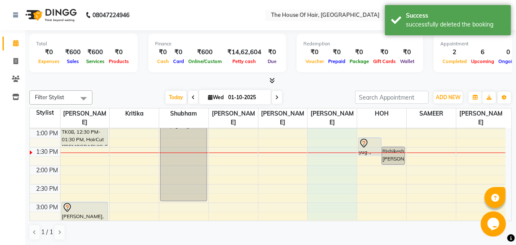
click at [340, 189] on div "8:00 AM 8:30 AM 9:00 AM 9:30 AM 10:00 AM 10:30 AM 11:00 AM 11:30 AM 12:00 PM 12…" at bounding box center [268, 203] width 476 height 518
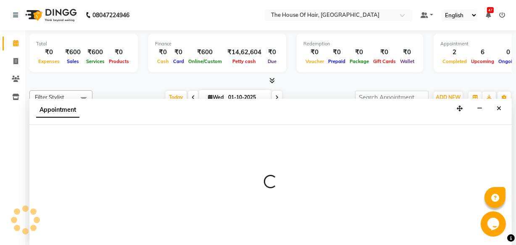
scroll to position [186, 0]
select select "64184"
select select "tentative"
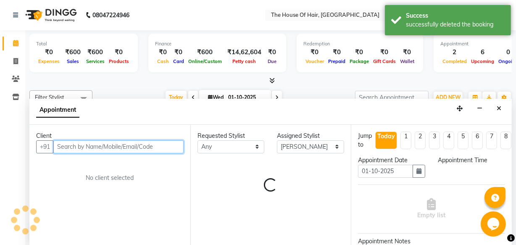
select select "780"
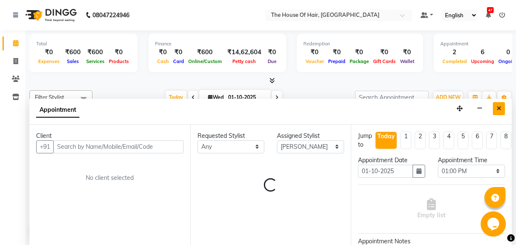
click at [496, 108] on button "Close" at bounding box center [499, 108] width 12 height 13
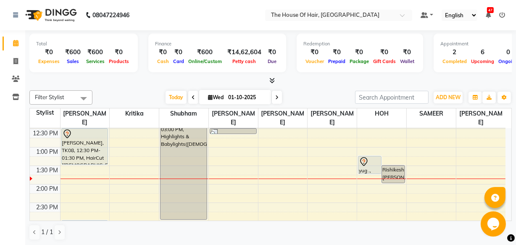
scroll to position [164, 0]
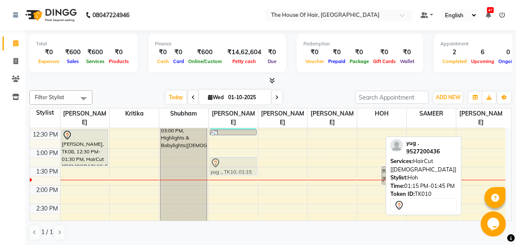
drag, startPoint x: 365, startPoint y: 167, endPoint x: 250, endPoint y: 169, distance: 115.7
click at [250, 169] on tr "[PERSON_NAME], TK01, 10:30 AM-11:15 AM, Hairwash +Blowdry ([DEMOGRAPHIC_DATA]) …" at bounding box center [268, 223] width 476 height 518
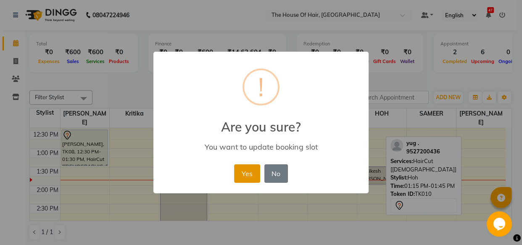
click at [245, 175] on button "Yes" at bounding box center [247, 173] width 26 height 19
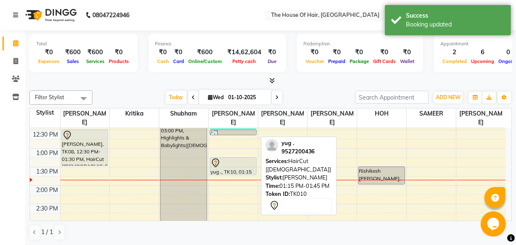
click at [230, 167] on div "yug ., TK10, 01:15 PM-01:45 PM, HairCut [[DEMOGRAPHIC_DATA]]" at bounding box center [233, 166] width 46 height 17
click at [228, 173] on div at bounding box center [233, 174] width 46 height 3
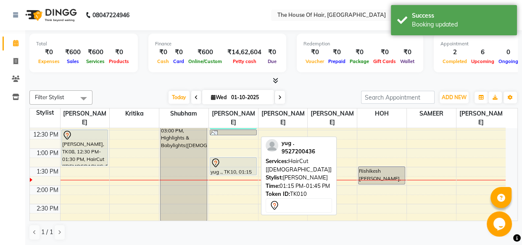
select select "7"
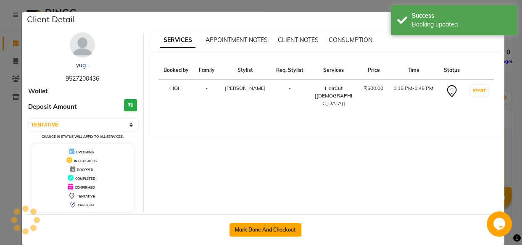
click at [265, 225] on button "Mark Done And Checkout" at bounding box center [266, 229] width 72 height 13
select select "5992"
select select "service"
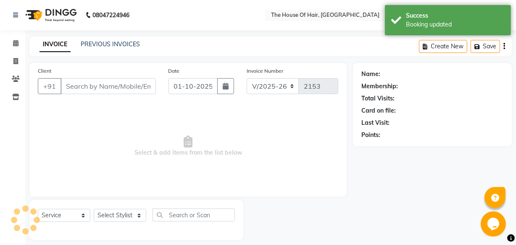
type input "9527200436"
select select "57808"
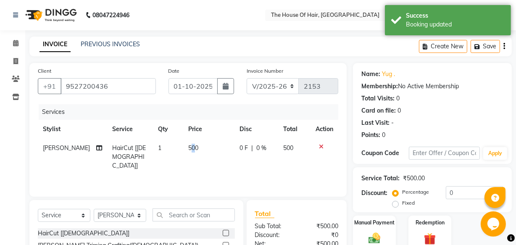
drag, startPoint x: 188, startPoint y: 148, endPoint x: 182, endPoint y: 152, distance: 7.6
click at [183, 152] on td "500" at bounding box center [209, 157] width 52 height 37
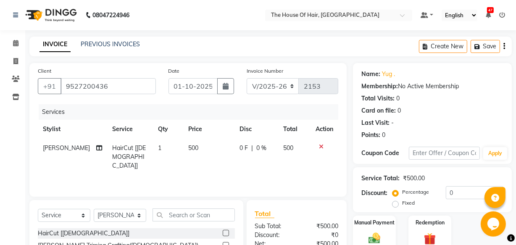
select select "57808"
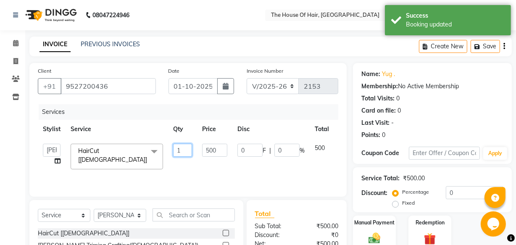
click at [182, 152] on input "1" at bounding box center [182, 150] width 19 height 13
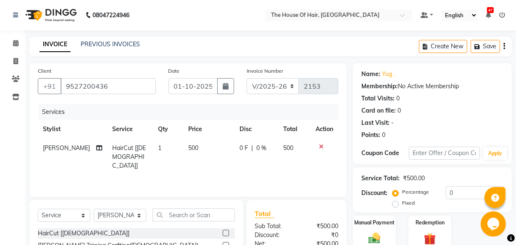
click at [188, 148] on span "500" at bounding box center [193, 148] width 10 height 8
select select "57808"
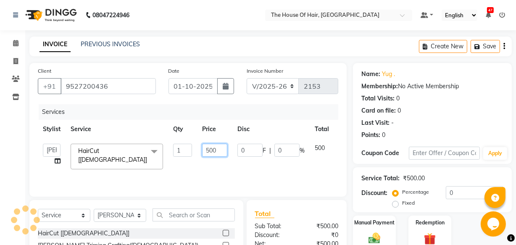
click at [219, 148] on input "500" at bounding box center [214, 150] width 25 height 13
type input "5"
type input "400"
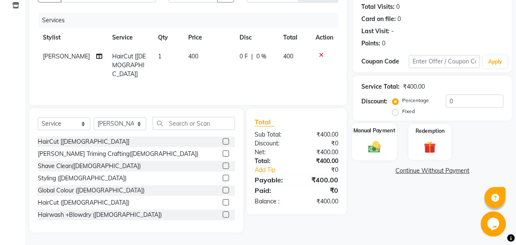
click at [373, 152] on img at bounding box center [375, 147] width 20 height 14
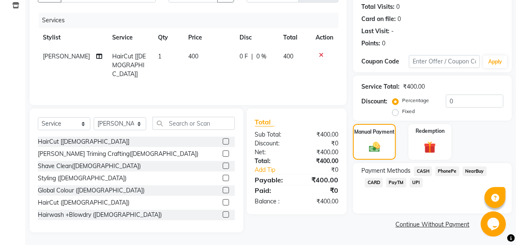
click at [416, 185] on span "UPI" at bounding box center [416, 183] width 13 height 10
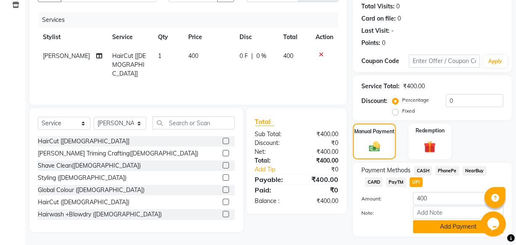
click at [430, 228] on button "Add Payment" at bounding box center [458, 226] width 90 height 13
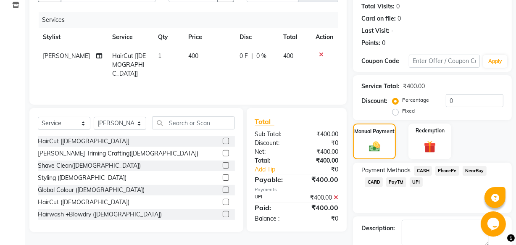
scroll to position [137, 0]
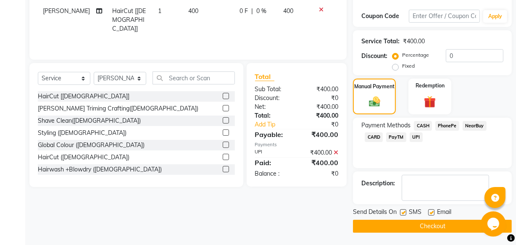
click at [413, 226] on button "Checkout" at bounding box center [432, 226] width 159 height 13
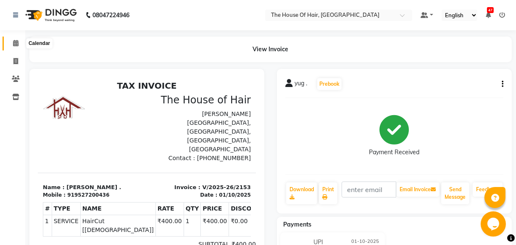
click at [16, 46] on icon at bounding box center [15, 43] width 5 height 6
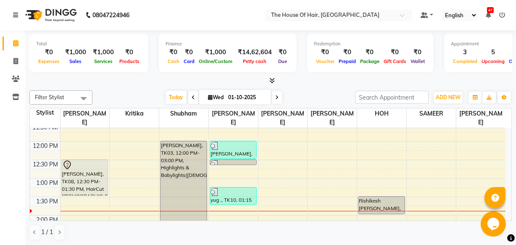
scroll to position [134, 0]
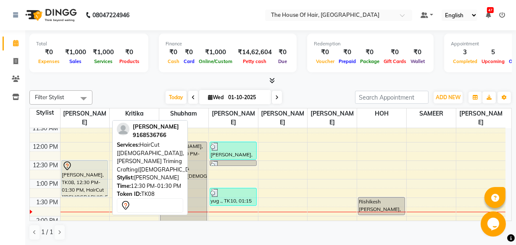
click at [72, 189] on div "[PERSON_NAME], TK08, 12:30 PM-01:30 PM, HairCut [[DEMOGRAPHIC_DATA]],[PERSON_NA…" at bounding box center [85, 179] width 46 height 36
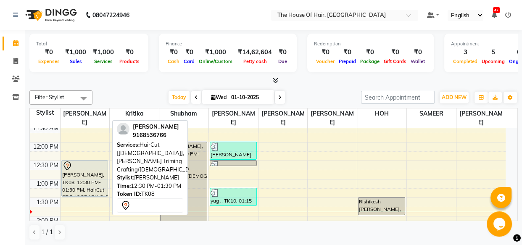
select select "7"
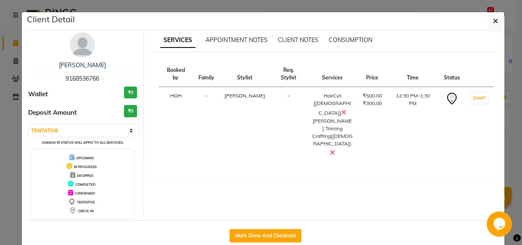
click at [263, 243] on div "Mark Done And Checkout" at bounding box center [265, 235] width 479 height 31
click at [267, 237] on button "Mark Done And Checkout" at bounding box center [266, 235] width 72 height 13
select select "service"
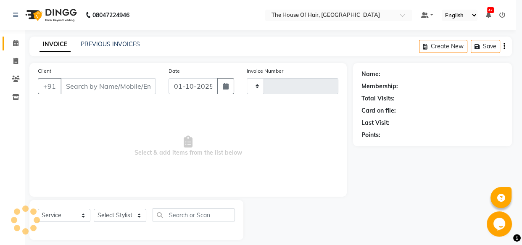
type input "2154"
select select "5992"
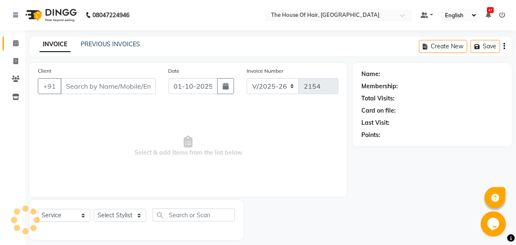
type input "9168536766"
select select "42812"
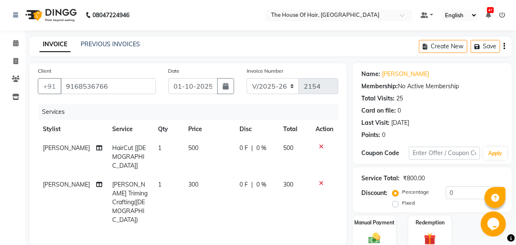
click at [323, 180] on icon at bounding box center [321, 183] width 5 height 6
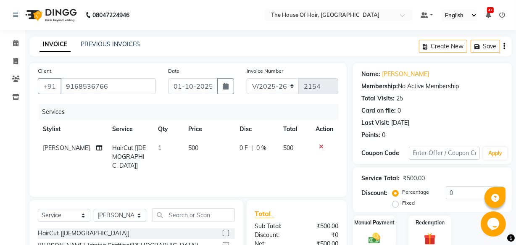
click at [188, 151] on span "500" at bounding box center [193, 148] width 10 height 8
select select "42812"
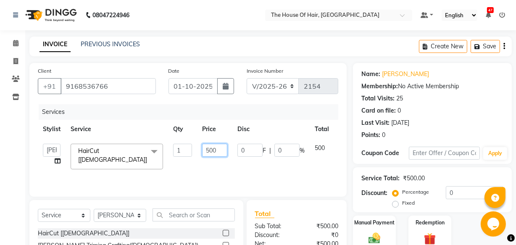
click at [216, 152] on input "500" at bounding box center [214, 150] width 25 height 13
type input "5"
type input "600"
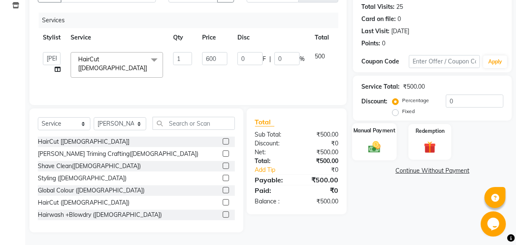
click at [372, 150] on img at bounding box center [375, 147] width 20 height 14
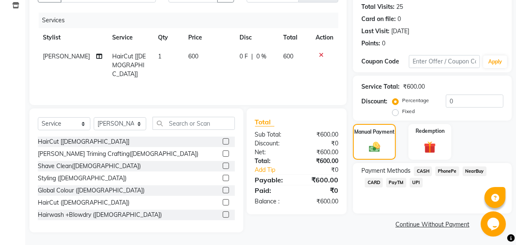
scroll to position [92, 0]
click at [414, 185] on span "UPI" at bounding box center [416, 183] width 13 height 10
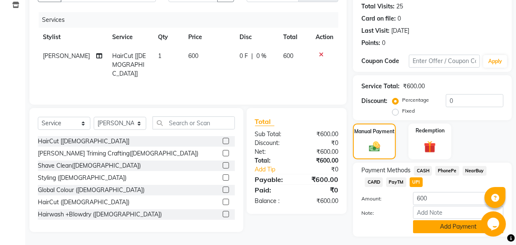
scroll to position [114, 0]
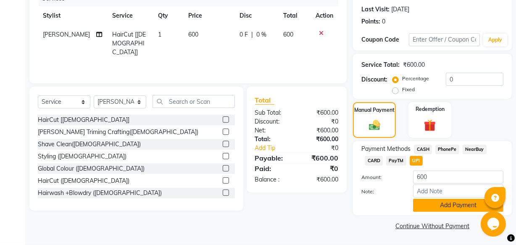
click at [421, 206] on button "Add Payment" at bounding box center [458, 205] width 90 height 13
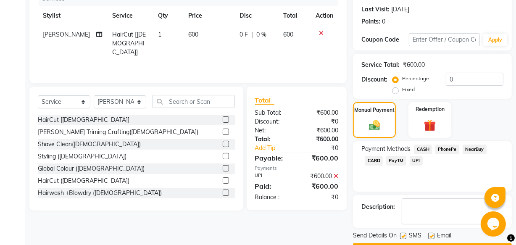
scroll to position [137, 0]
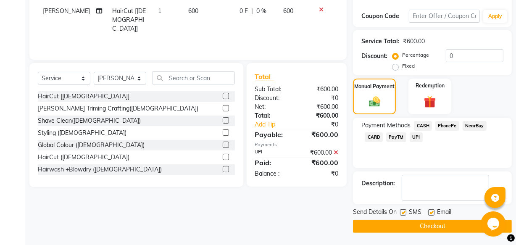
click at [389, 228] on button "Checkout" at bounding box center [432, 226] width 159 height 13
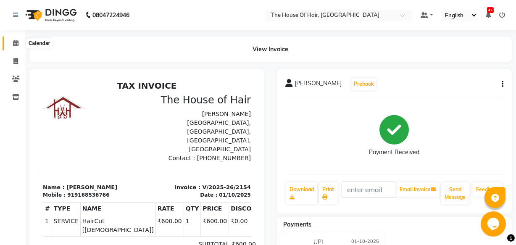
click at [16, 42] on icon at bounding box center [15, 43] width 5 height 6
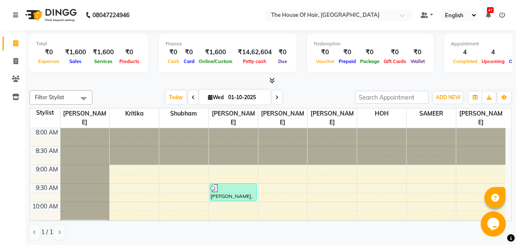
drag, startPoint x: 0, startPoint y: 35, endPoint x: 0, endPoint y: 70, distance: 34.9
click at [0, 70] on ul "Calendar Invoice Clients Inventory Completed InProgress Upcoming Dropped Tentat…" at bounding box center [12, 72] width 25 height 76
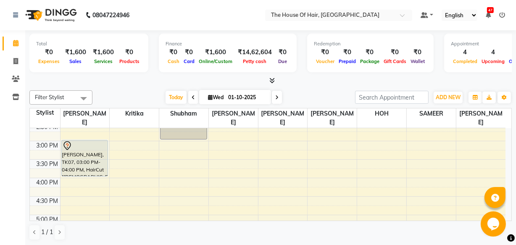
scroll to position [244, 0]
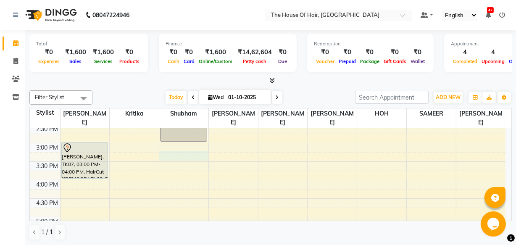
click at [165, 157] on div "8:00 AM 8:30 AM 9:00 AM 9:30 AM 10:00 AM 10:30 AM 11:00 AM 11:30 AM 12:00 PM 12…" at bounding box center [268, 143] width 476 height 518
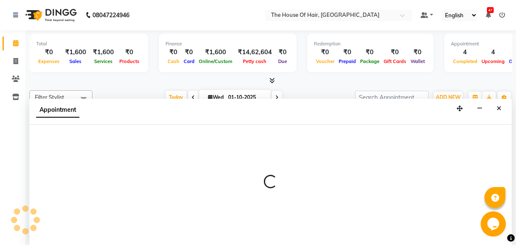
select select "42824"
select select "915"
select select "tentative"
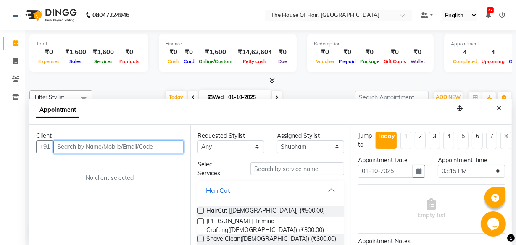
click at [74, 151] on input "text" at bounding box center [118, 146] width 130 height 13
click at [66, 147] on input "text" at bounding box center [118, 146] width 130 height 13
click at [58, 151] on input "text" at bounding box center [118, 146] width 130 height 13
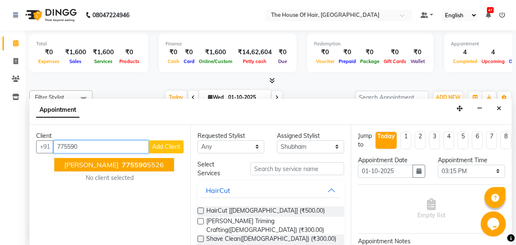
click at [95, 163] on span "[PERSON_NAME]" at bounding box center [91, 165] width 54 height 8
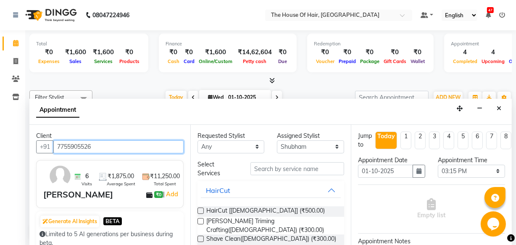
type input "7755905526"
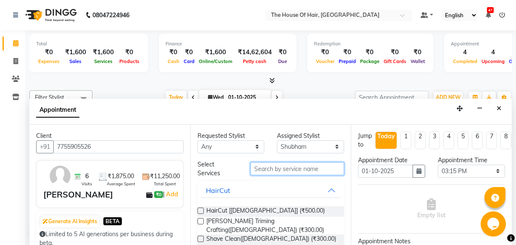
click at [259, 169] on input "text" at bounding box center [298, 168] width 94 height 13
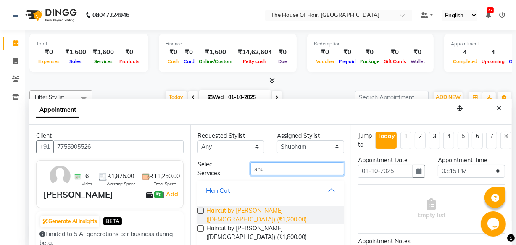
type input "shu"
click at [297, 209] on span "Haircut by [PERSON_NAME] ([DEMOGRAPHIC_DATA]) (₹1,200.00)" at bounding box center [272, 215] width 132 height 18
checkbox input "false"
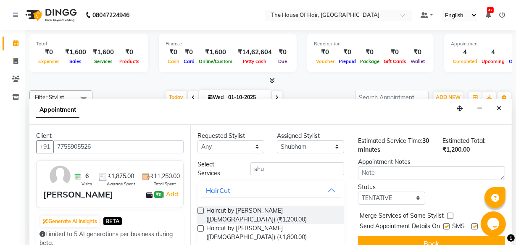
scroll to position [107, 0]
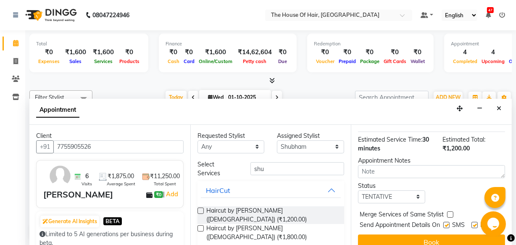
click at [450, 212] on label at bounding box center [450, 215] width 6 height 6
click at [450, 213] on input "checkbox" at bounding box center [449, 215] width 5 height 5
checkbox input "true"
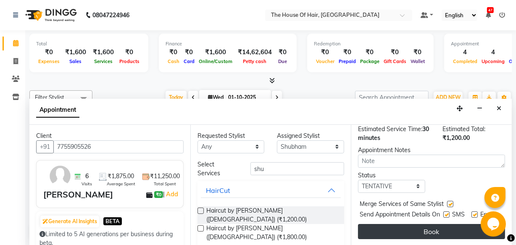
click at [402, 227] on button "Book" at bounding box center [431, 231] width 147 height 15
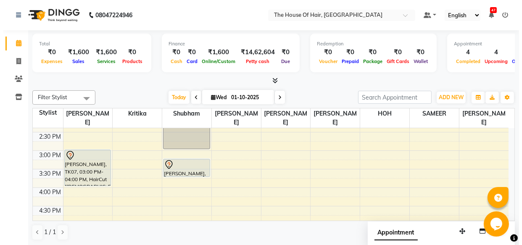
scroll to position [236, 0]
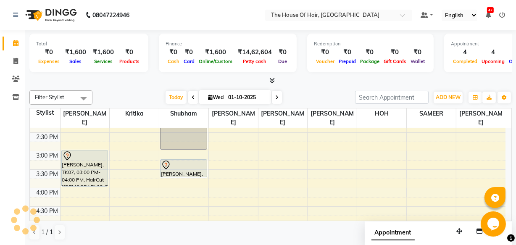
click at [503, 13] on icon at bounding box center [503, 15] width 6 height 6
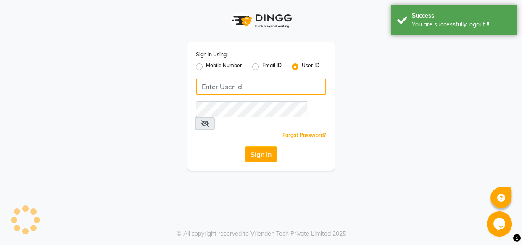
type input "8263956805"
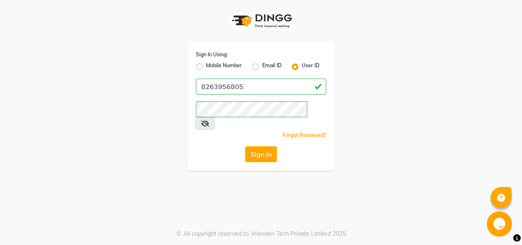
click at [206, 66] on label "Mobile Number" at bounding box center [224, 67] width 36 height 10
click at [206, 66] on input "Mobile Number" at bounding box center [208, 64] width 5 height 5
radio input "true"
radio input "false"
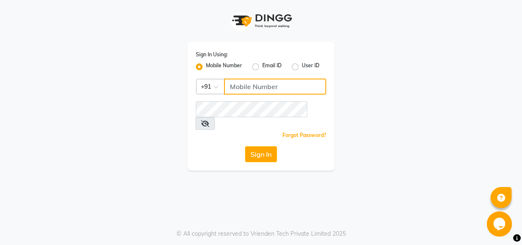
click at [251, 86] on input "Username" at bounding box center [275, 87] width 102 height 16
type input "8010546437"
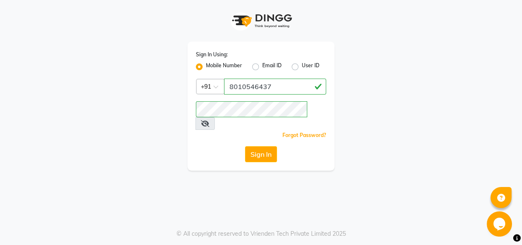
click at [209, 120] on icon at bounding box center [205, 123] width 8 height 7
click at [206, 146] on div "Sign In" at bounding box center [261, 154] width 130 height 16
click at [261, 146] on button "Sign In" at bounding box center [261, 154] width 32 height 16
